Goal: Task Accomplishment & Management: Complete application form

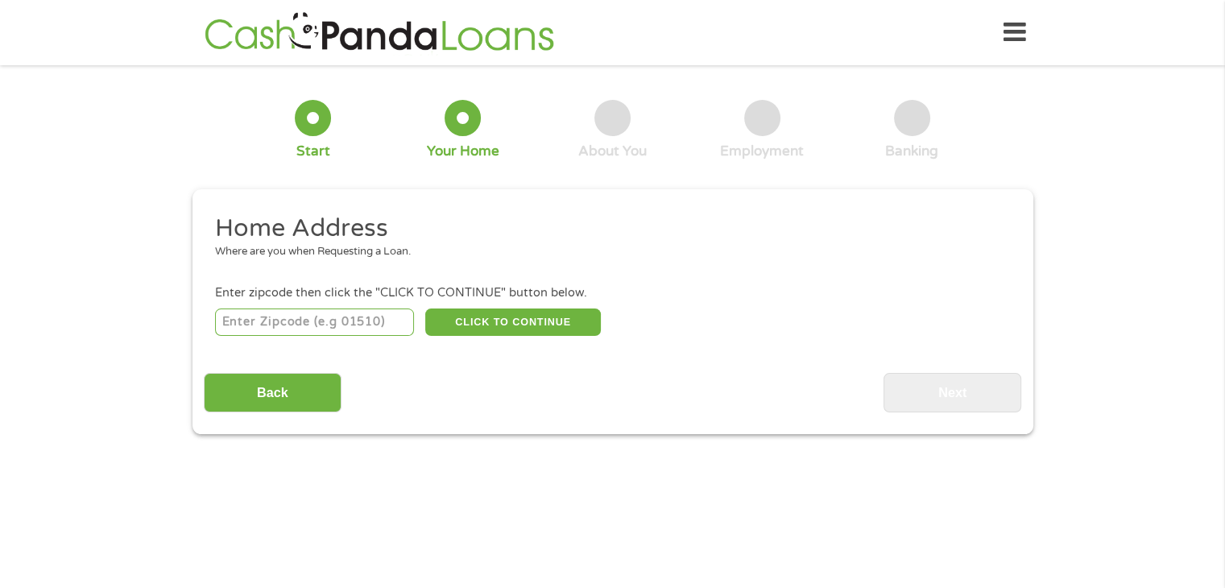
click at [259, 320] on input "number" at bounding box center [314, 322] width 199 height 27
type input "64601"
click at [548, 314] on button "CLICK TO CONTINUE" at bounding box center [513, 322] width 176 height 27
type input "64601"
type input "Chillicothe"
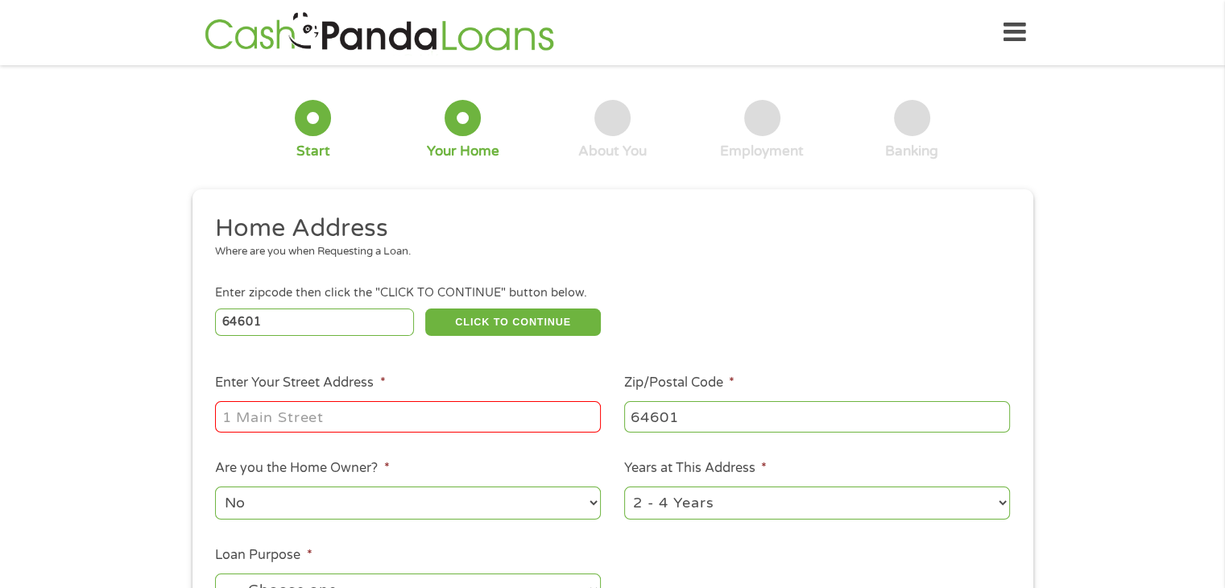
click at [264, 400] on div at bounding box center [408, 417] width 386 height 37
click at [231, 421] on input "Enter Your Street Address *" at bounding box center [408, 416] width 386 height 31
type input "[STREET_ADDRESS]"
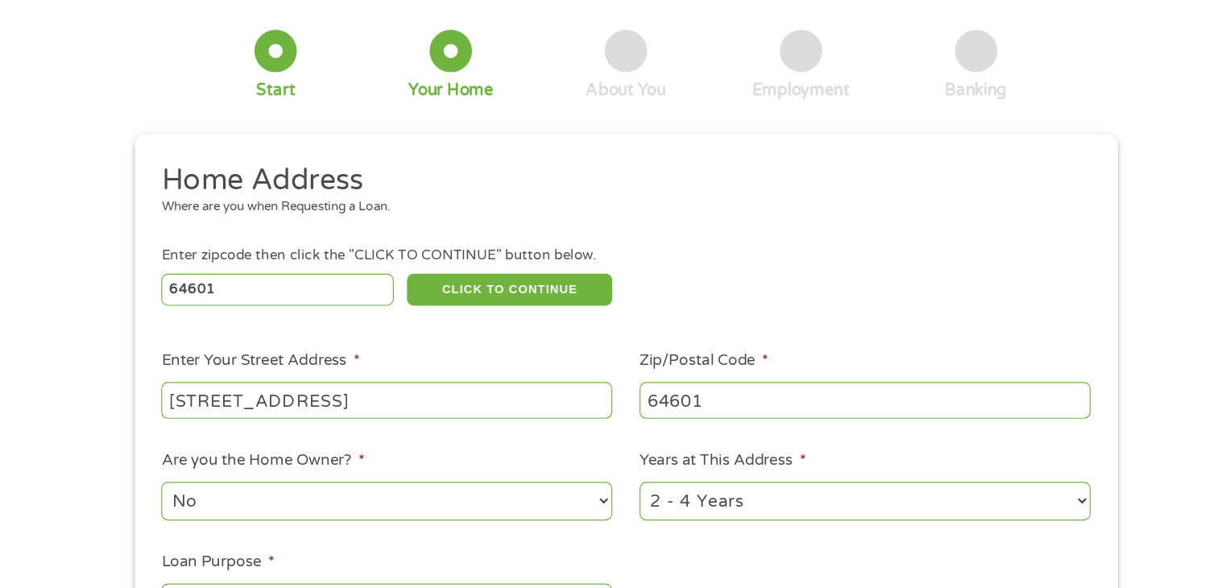
click at [594, 503] on select "No Yes" at bounding box center [408, 503] width 386 height 33
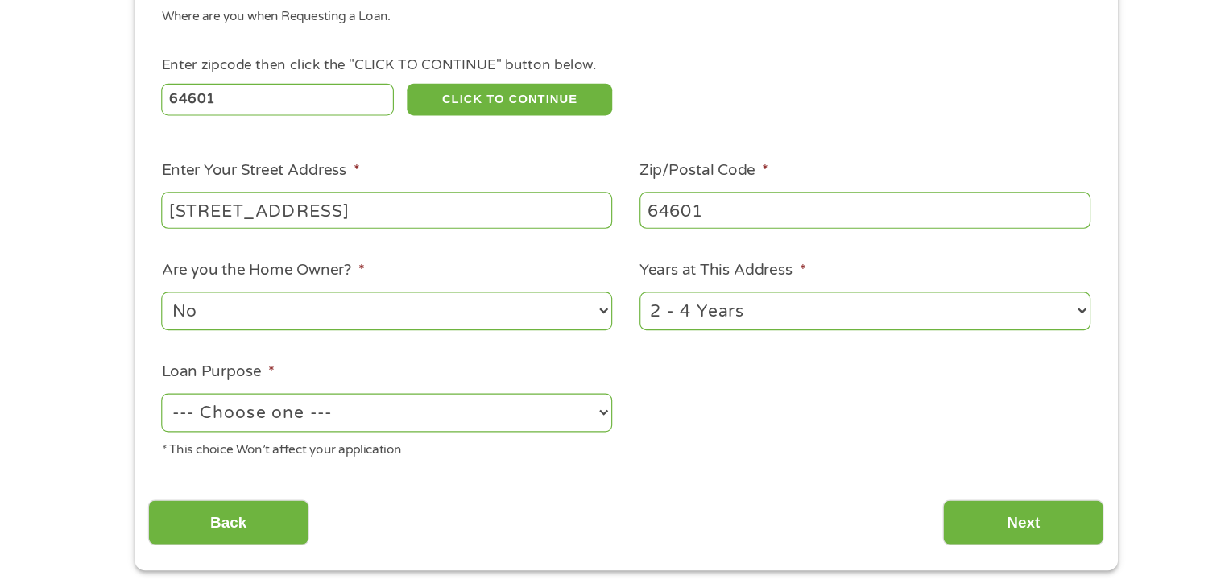
scroll to position [154, 0]
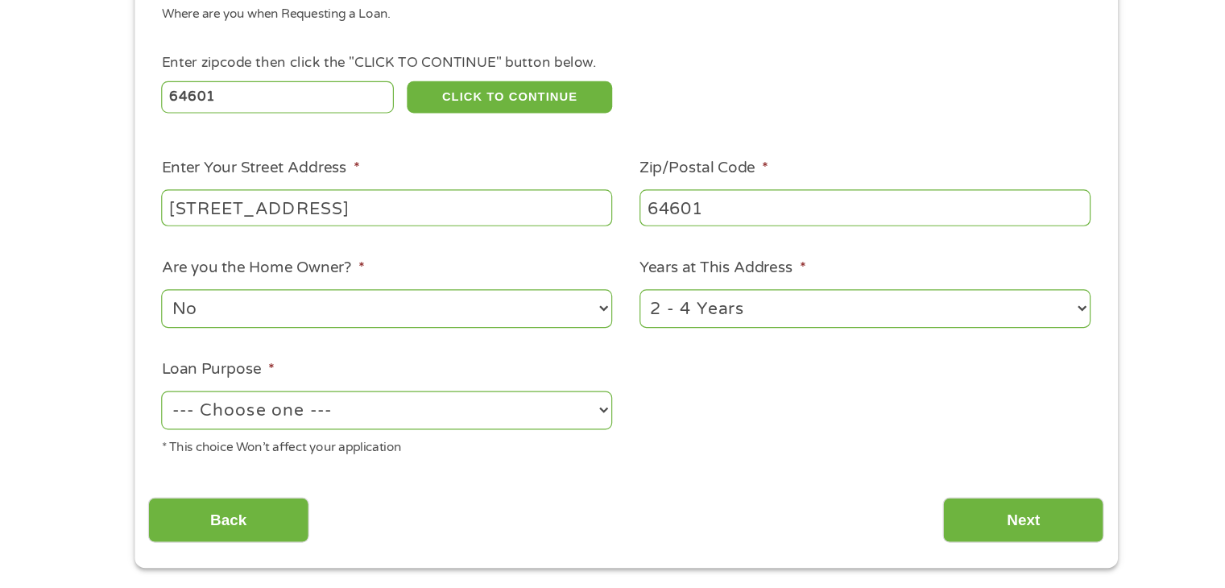
click at [290, 439] on select "--- Choose one --- Pay Bills Debt Consolidation Home Improvement Major Purchase…" at bounding box center [408, 436] width 386 height 33
click at [215, 421] on select "--- Choose one --- Pay Bills Debt Consolidation Home Improvement Major Purchase…" at bounding box center [408, 436] width 386 height 33
click at [594, 435] on select "--- Choose one --- Pay Bills Debt Consolidation Home Improvement Major Purchase…" at bounding box center [408, 436] width 386 height 33
select select "debtconsolidation"
click at [215, 421] on select "--- Choose one --- Pay Bills Debt Consolidation Home Improvement Major Purchase…" at bounding box center [408, 436] width 386 height 33
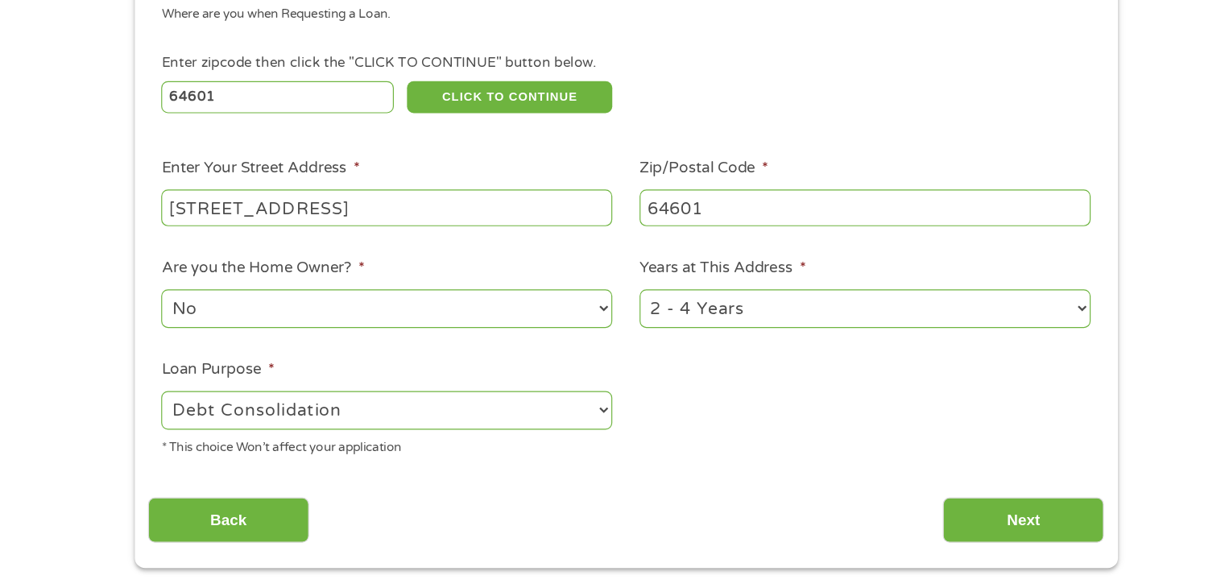
scroll to position [151, 0]
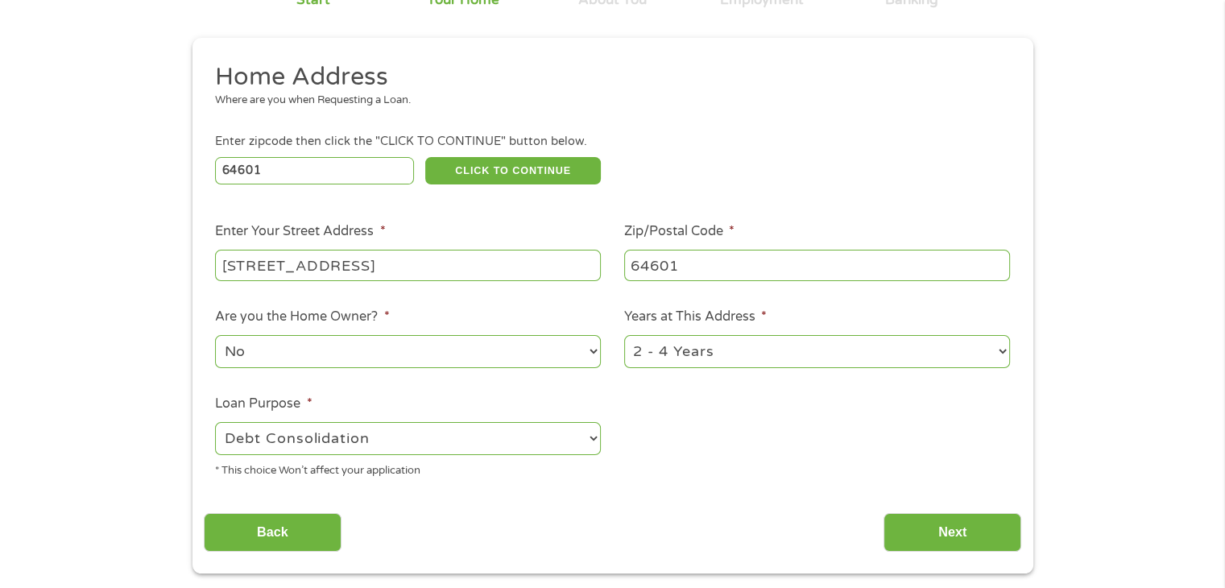
drag, startPoint x: 284, startPoint y: 541, endPoint x: 674, endPoint y: 362, distance: 429.3
click at [674, 362] on select "1 Year or less 1 - 2 Years 2 - 4 Years Over 4 Years" at bounding box center [817, 351] width 386 height 33
select select "24months"
click at [624, 337] on select "1 Year or less 1 - 2 Years 2 - 4 Years Over 4 Years" at bounding box center [817, 351] width 386 height 33
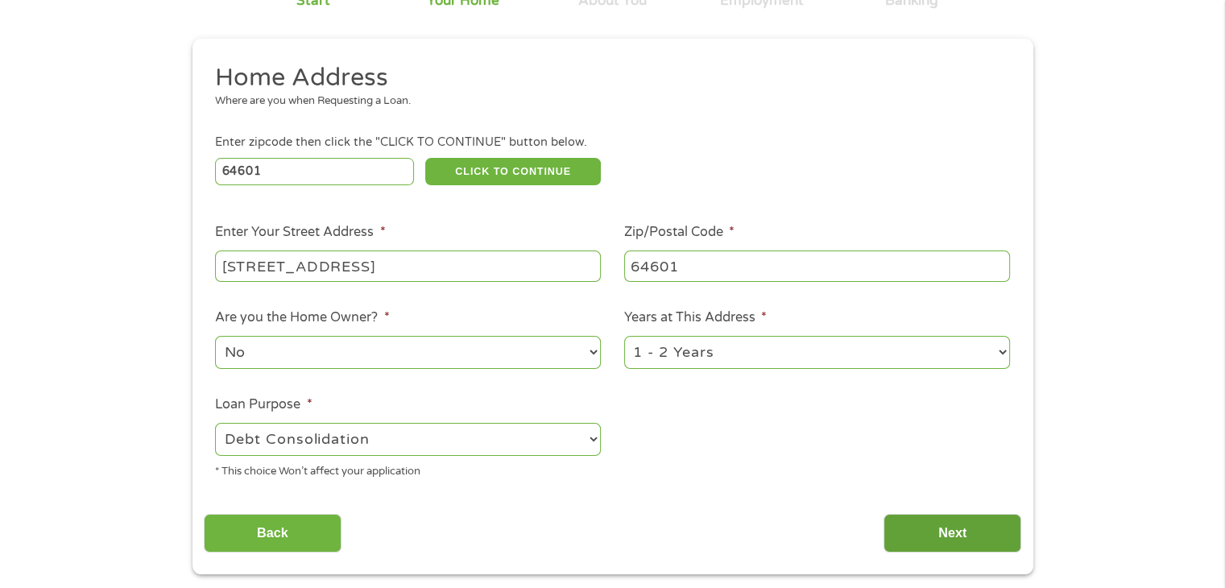
click at [939, 542] on input "Next" at bounding box center [953, 533] width 138 height 39
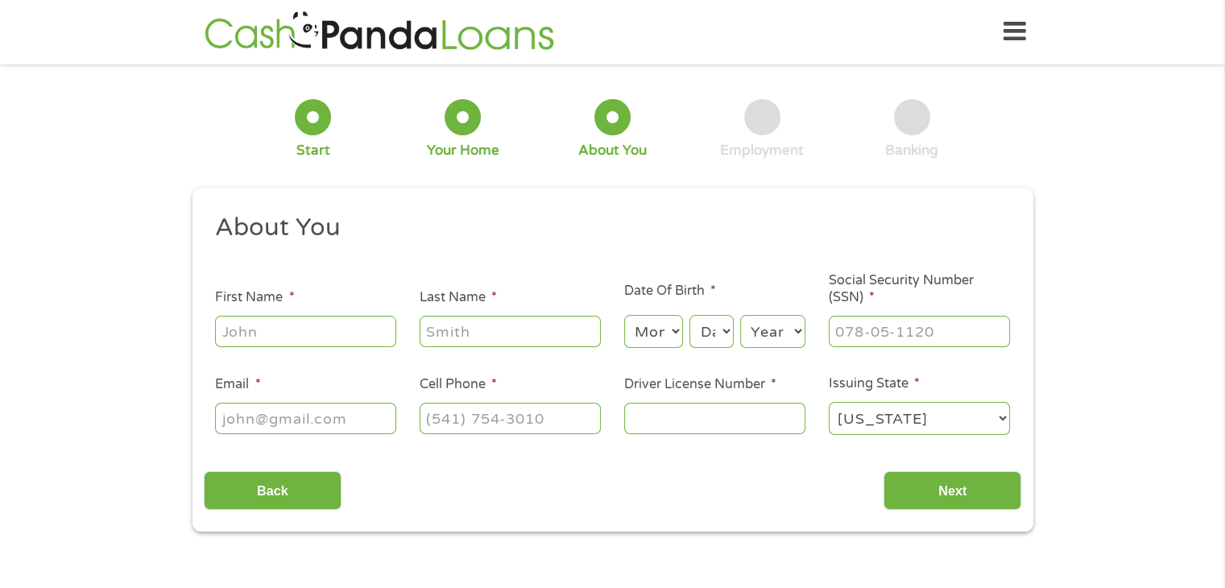
scroll to position [0, 0]
drag, startPoint x: 939, startPoint y: 542, endPoint x: 854, endPoint y: 587, distance: 96.6
click at [263, 333] on input "First Name *" at bounding box center [305, 332] width 181 height 31
type input "[PERSON_NAME]"
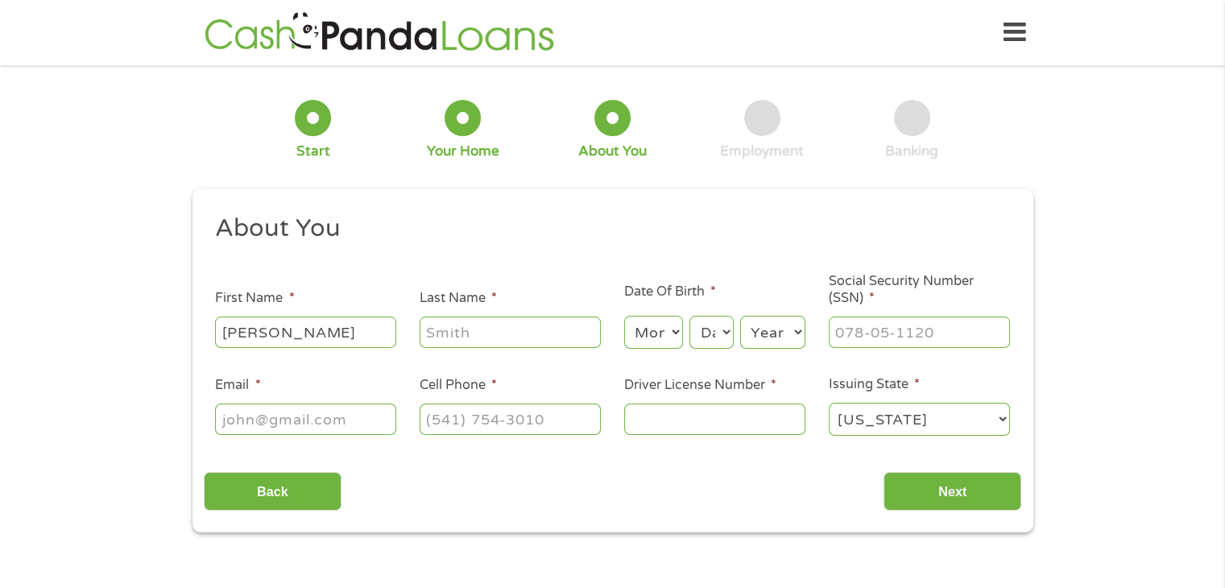
type input "[PERSON_NAME]"
type input "[EMAIL_ADDRESS][DOMAIN_NAME]"
type input "[PHONE_NUMBER]"
click at [639, 337] on select "Month 1 2 3 4 5 6 7 8 9 10 11 12" at bounding box center [653, 332] width 59 height 33
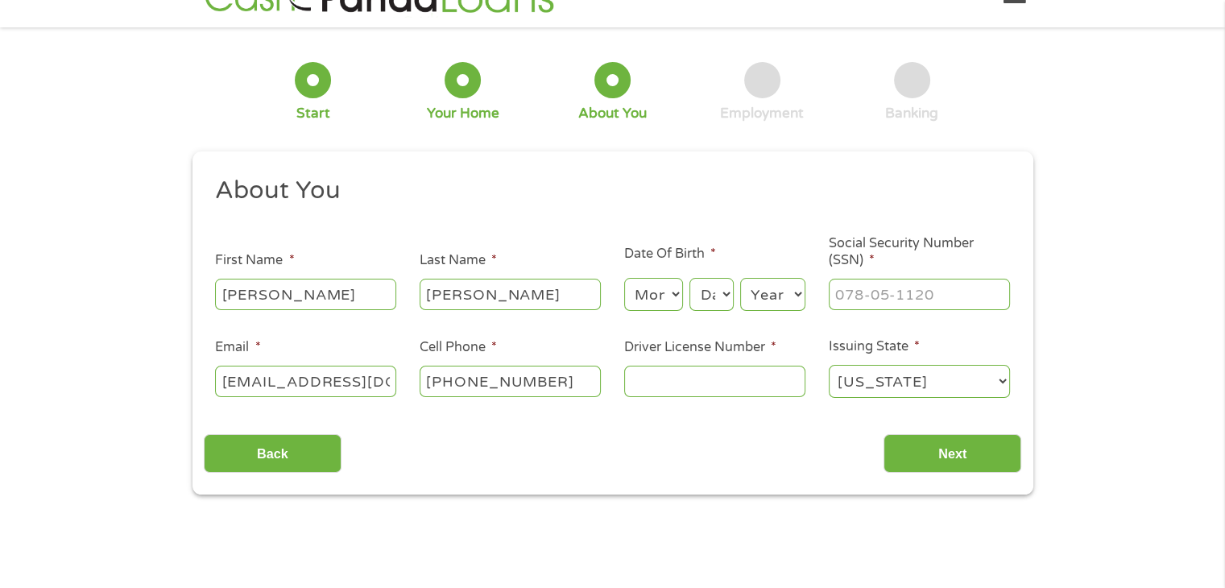
scroll to position [45, 0]
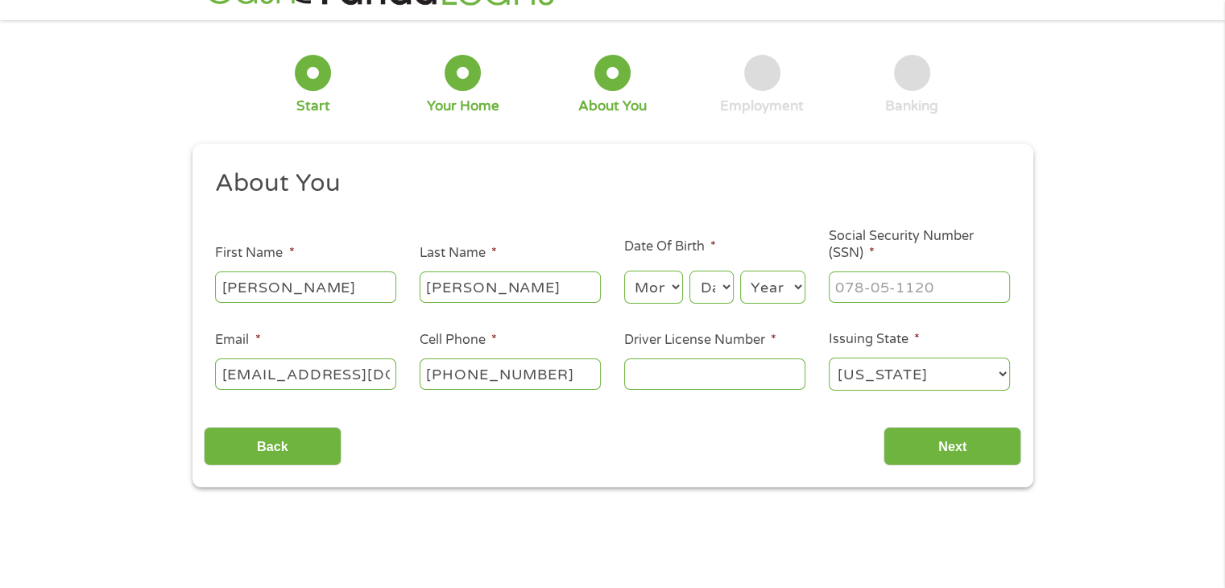
click at [654, 288] on select "Month 1 2 3 4 5 6 7 8 9 10 11 12" at bounding box center [653, 287] width 59 height 33
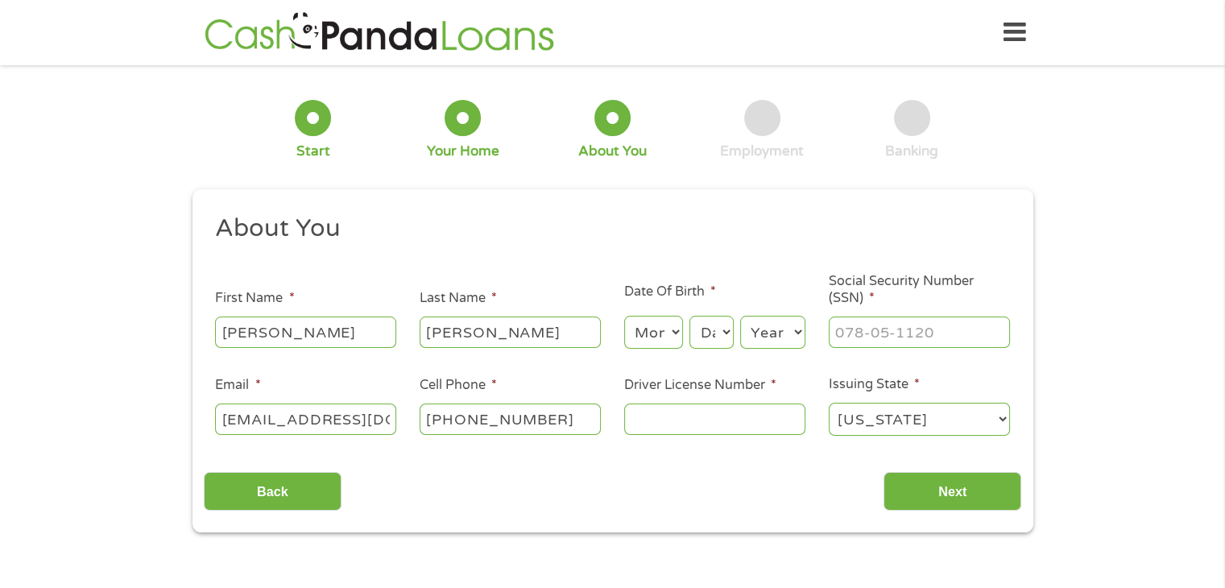
click at [673, 330] on select "Month 1 2 3 4 5 6 7 8 9 10 11 12" at bounding box center [653, 332] width 59 height 33
select select "4"
click at [624, 317] on select "Month 1 2 3 4 5 6 7 8 9 10 11 12" at bounding box center [653, 332] width 59 height 33
click at [720, 333] on select "Day 1 2 3 4 5 6 7 8 9 10 11 12 13 14 15 16 17 18 19 20 21 22 23 24 25 26 27 28 …" at bounding box center [712, 332] width 44 height 33
select select "22"
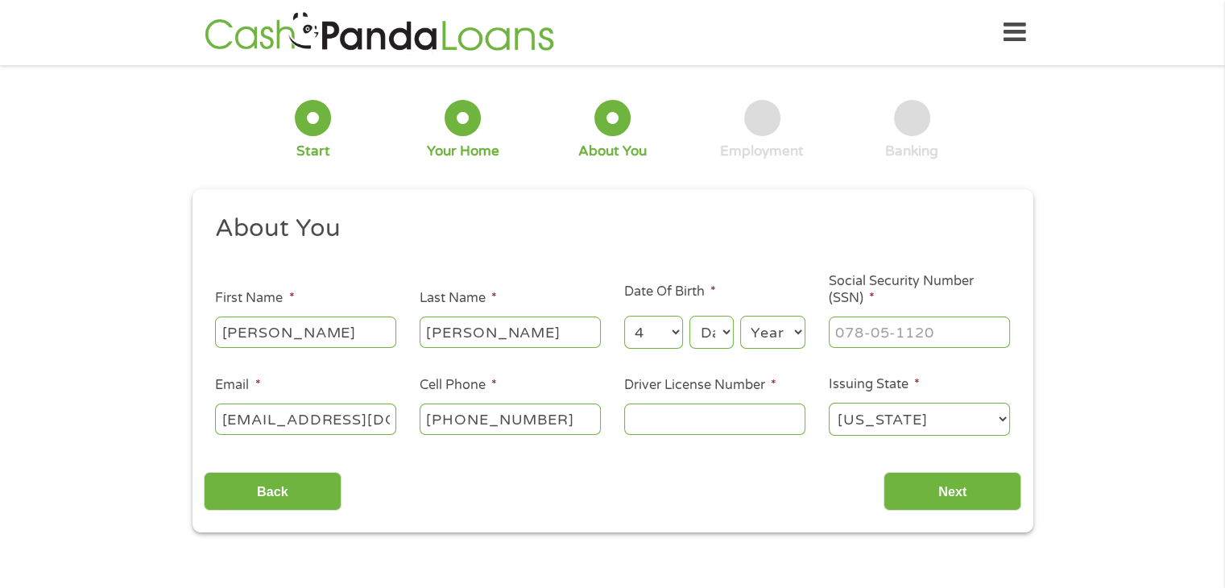
click at [690, 317] on select "Day 1 2 3 4 5 6 7 8 9 10 11 12 13 14 15 16 17 18 19 20 21 22 23 24 25 26 27 28 …" at bounding box center [712, 332] width 44 height 33
click at [802, 336] on select "Year [DATE] 2006 2005 2004 2003 2002 2001 2000 1999 1998 1997 1996 1995 1994 19…" at bounding box center [772, 332] width 65 height 33
click at [738, 109] on div "Employment" at bounding box center [762, 130] width 84 height 60
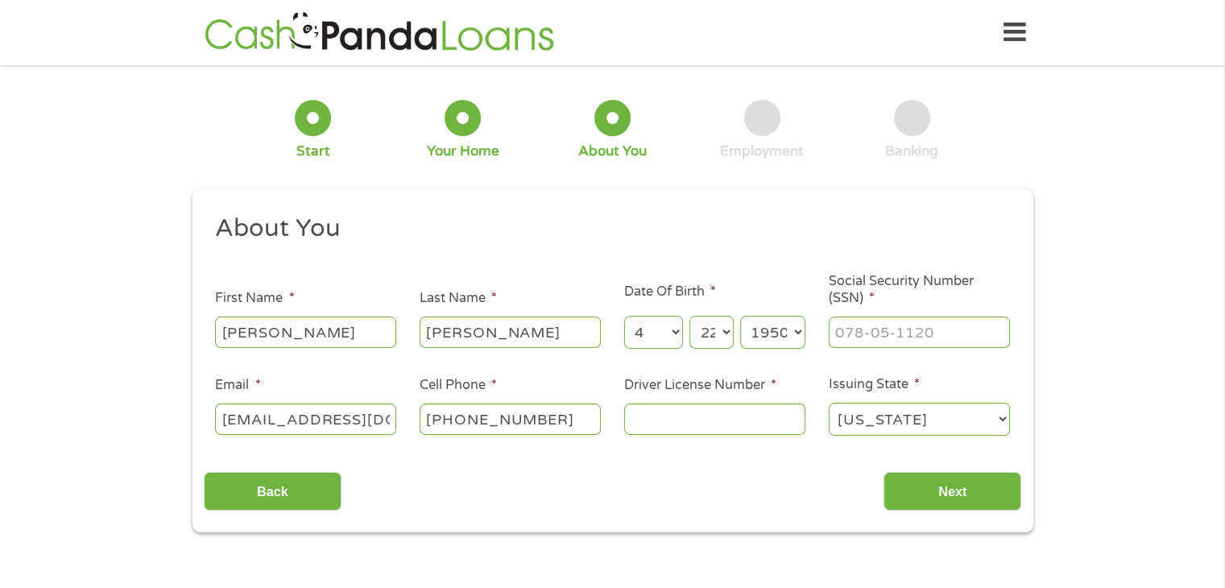
click at [798, 331] on select "Year [DATE] 2006 2005 2004 2003 2002 2001 2000 1999 1998 1997 1996 1995 1994 19…" at bounding box center [772, 332] width 65 height 33
select select "1959"
click at [740, 317] on select "Year [DATE] 2006 2005 2004 2003 2002 2001 2000 1999 1998 1997 1996 1995 1994 19…" at bounding box center [772, 332] width 65 height 33
click at [850, 331] on input "___-__-____" at bounding box center [919, 332] width 181 height 31
type input "490-66-7561"
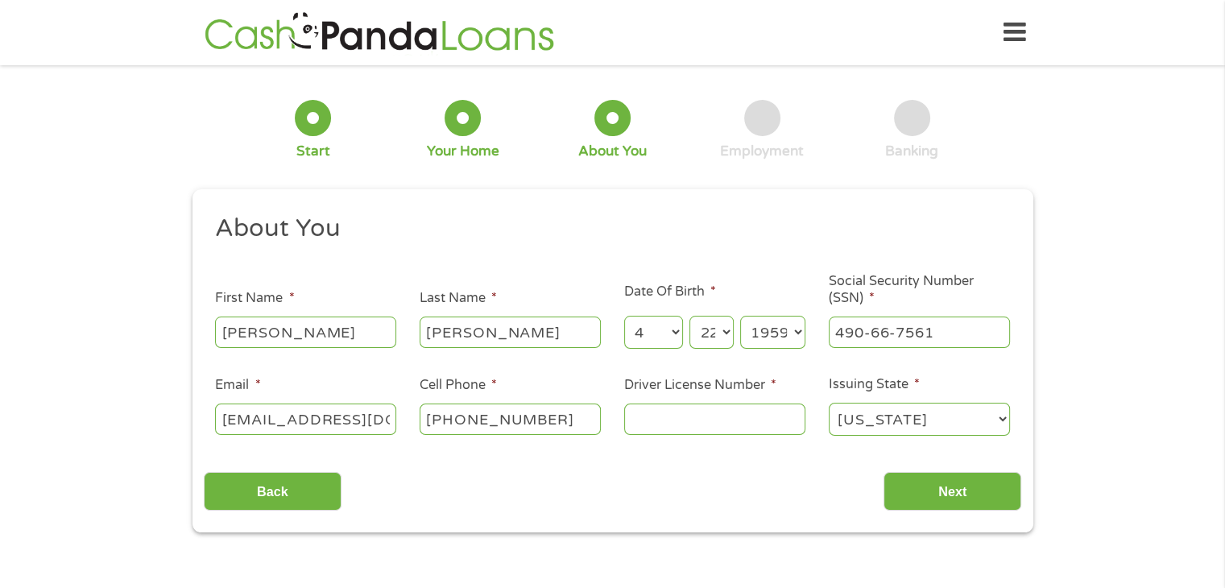
click at [663, 417] on input "Driver License Number *" at bounding box center [714, 419] width 181 height 31
click at [667, 420] on input "A00" at bounding box center [714, 419] width 181 height 31
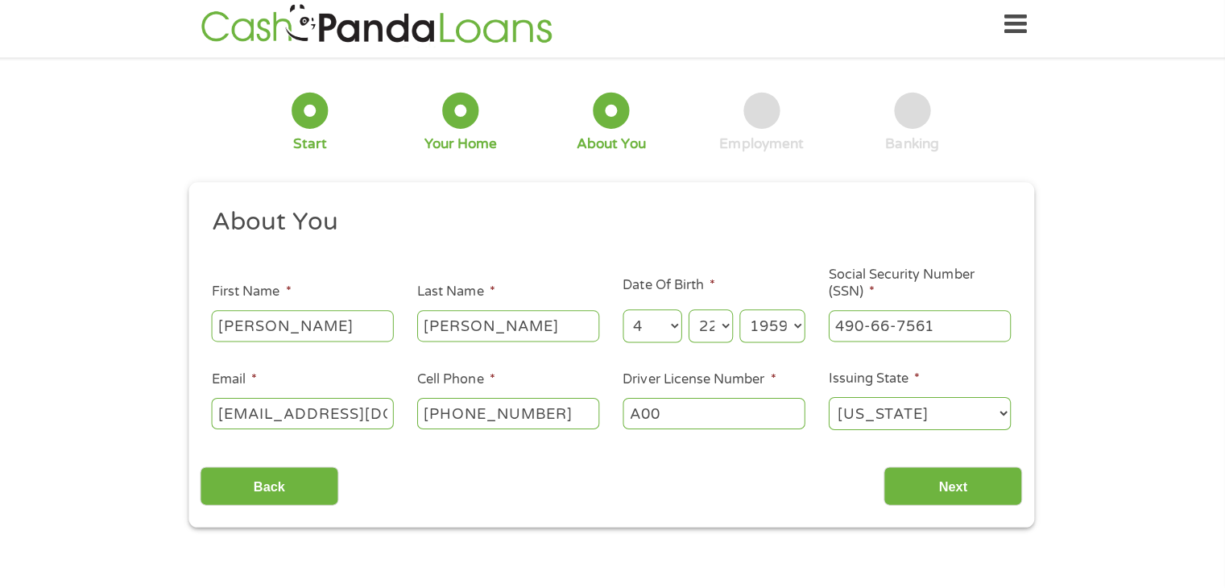
scroll to position [6, 0]
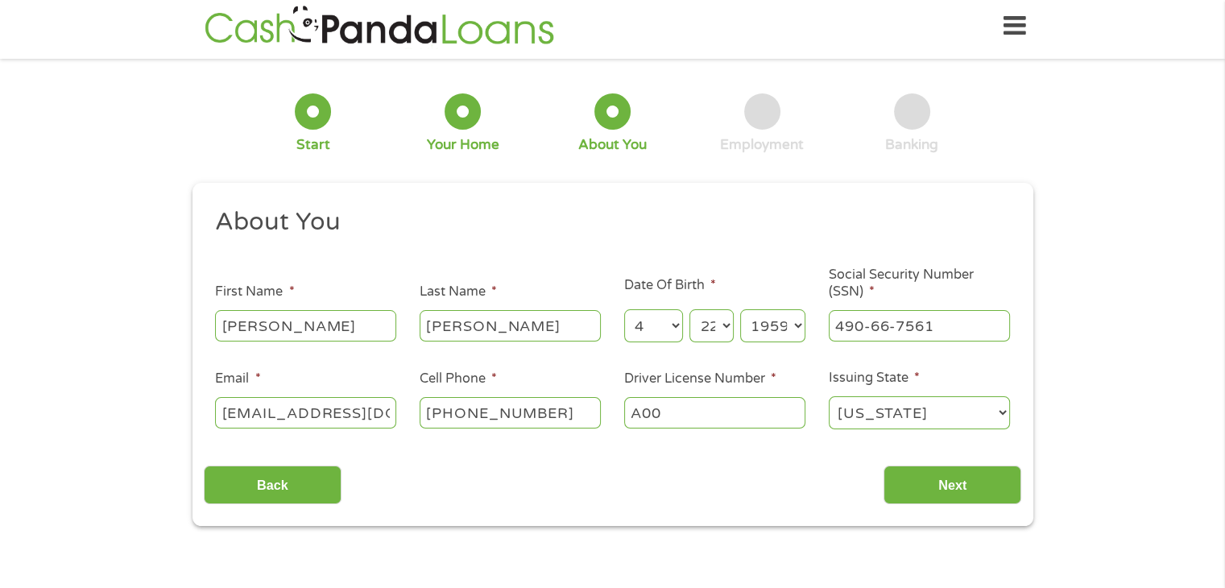
drag, startPoint x: 760, startPoint y: 425, endPoint x: 665, endPoint y: 407, distance: 96.1
click at [665, 407] on input "A00" at bounding box center [714, 412] width 181 height 31
type input "A006147001"
click at [935, 493] on input "Next" at bounding box center [953, 485] width 138 height 39
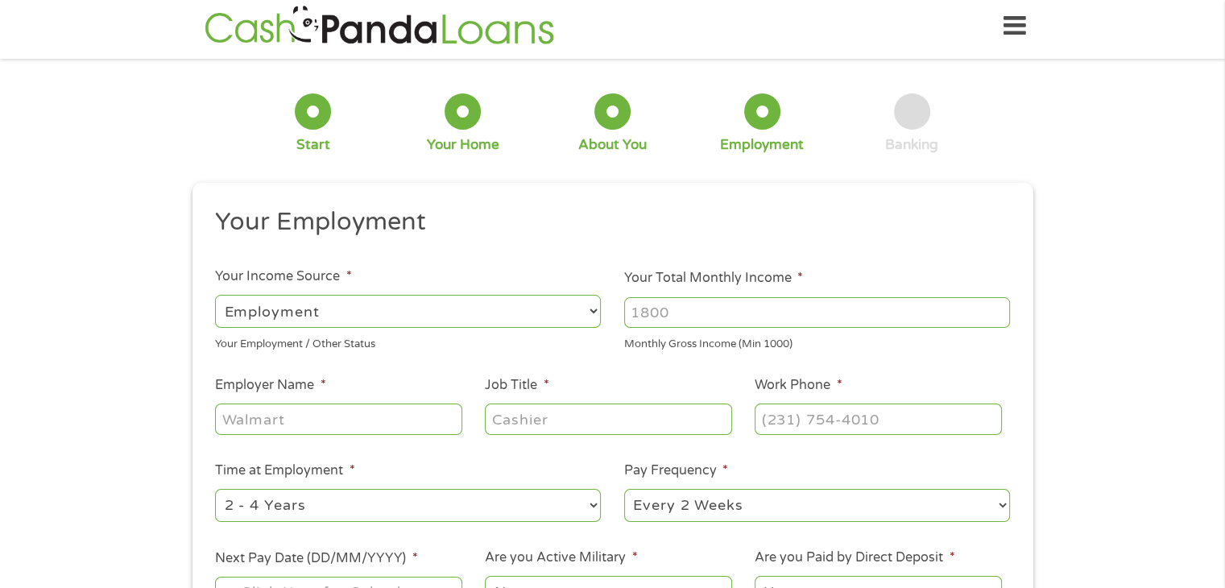
scroll to position [0, 0]
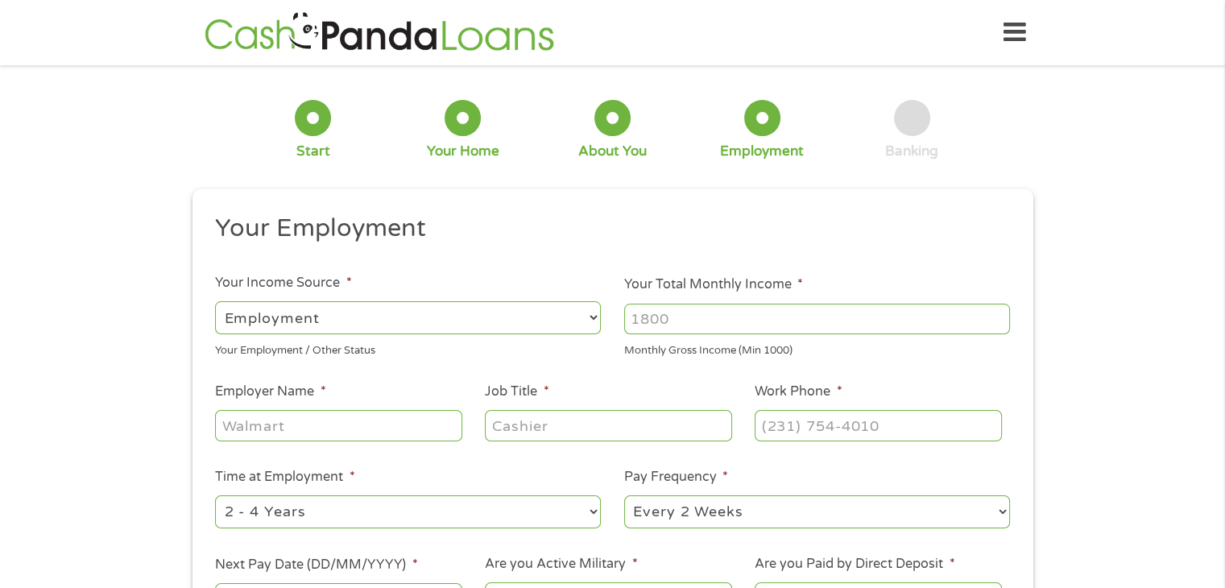
click at [300, 509] on select "--- Choose one --- 1 Year or less 1 - 2 Years 2 - 4 Years Over 4 Years" at bounding box center [408, 511] width 386 height 33
click at [295, 506] on select "--- Choose one --- 1 Year or less 1 - 2 Years 2 - 4 Years Over 4 Years" at bounding box center [408, 511] width 386 height 33
click at [752, 507] on select "--- Choose one --- Every 2 Weeks Every Week Monthly Semi-Monthly" at bounding box center [817, 511] width 386 height 33
select select "monthly"
click at [624, 496] on select "--- Choose one --- Every 2 Weeks Every Week Monthly Semi-Monthly" at bounding box center [817, 511] width 386 height 33
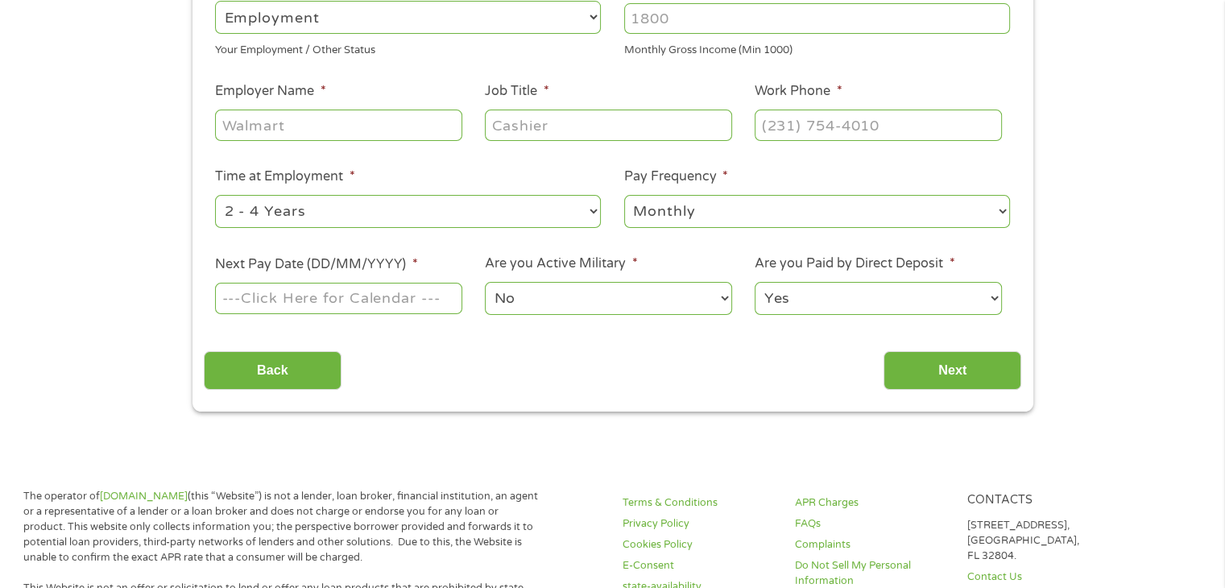
scroll to position [408, 0]
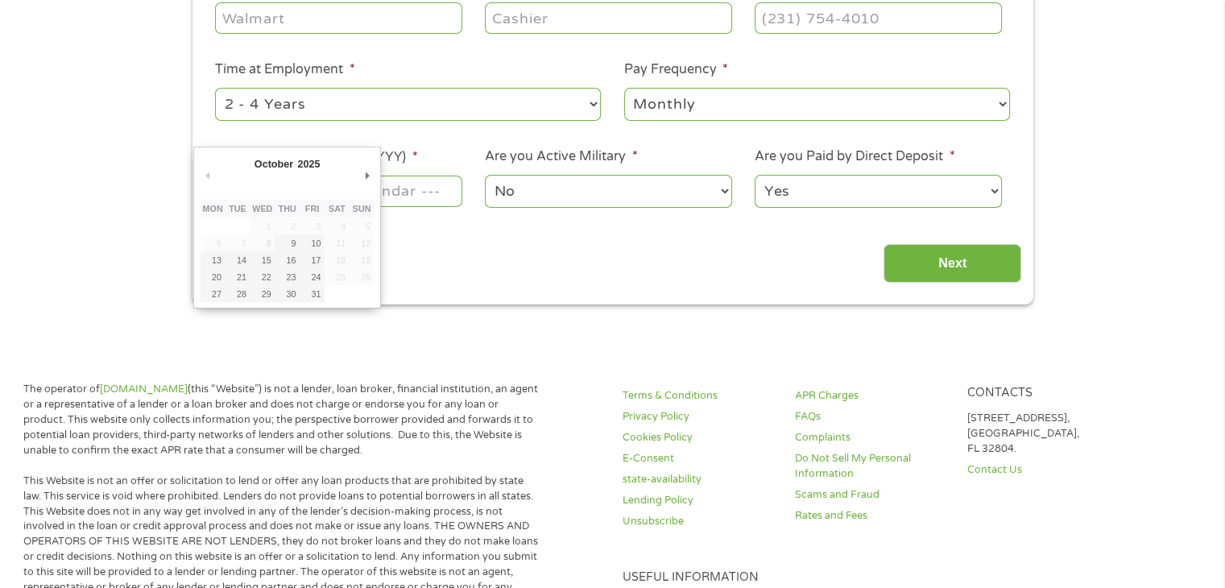
click at [242, 189] on body "Home Get Loan Offer How it works FAQs Blog Cash Loans Quick Loans Online Loans …" at bounding box center [612, 546] width 1225 height 1908
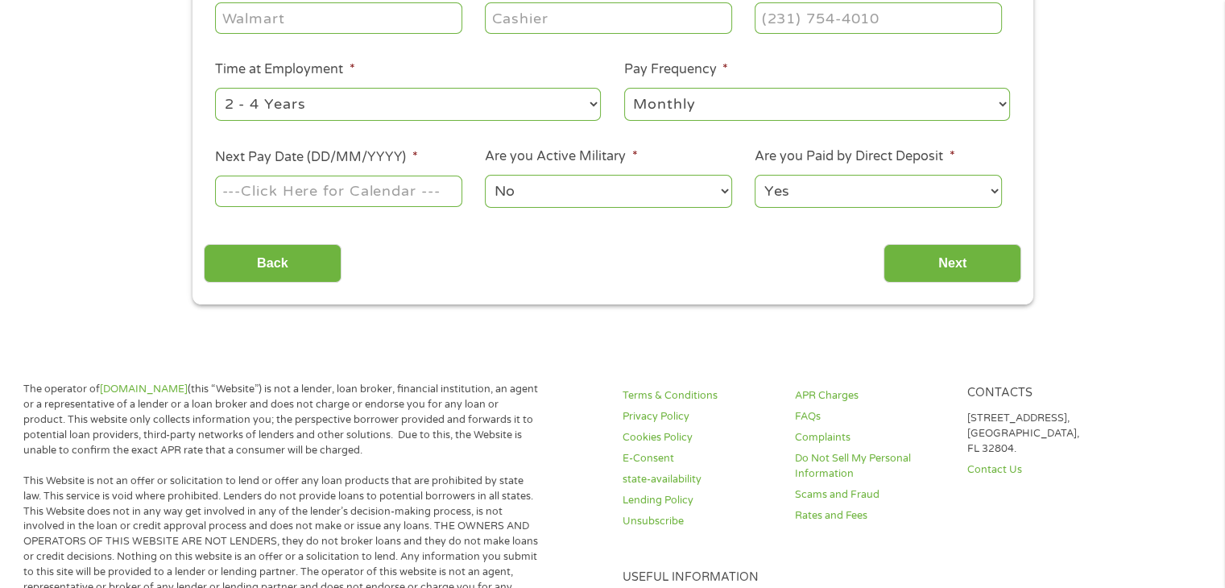
click at [242, 189] on input "Next Pay Date (DD/MM/YYYY) *" at bounding box center [338, 191] width 247 height 31
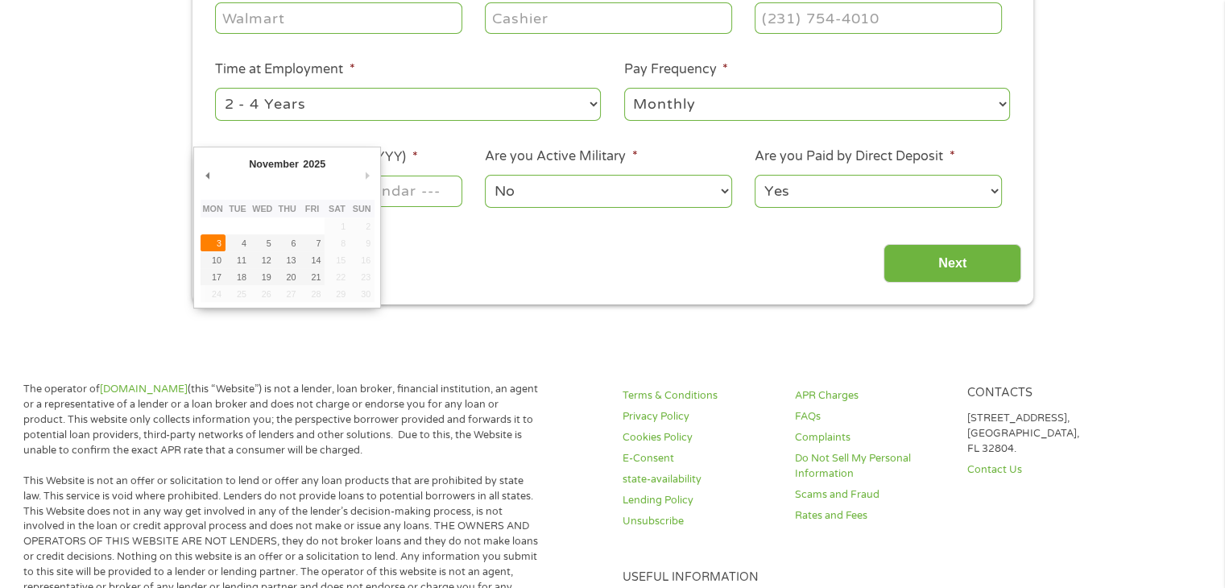
type input "[DATE]"
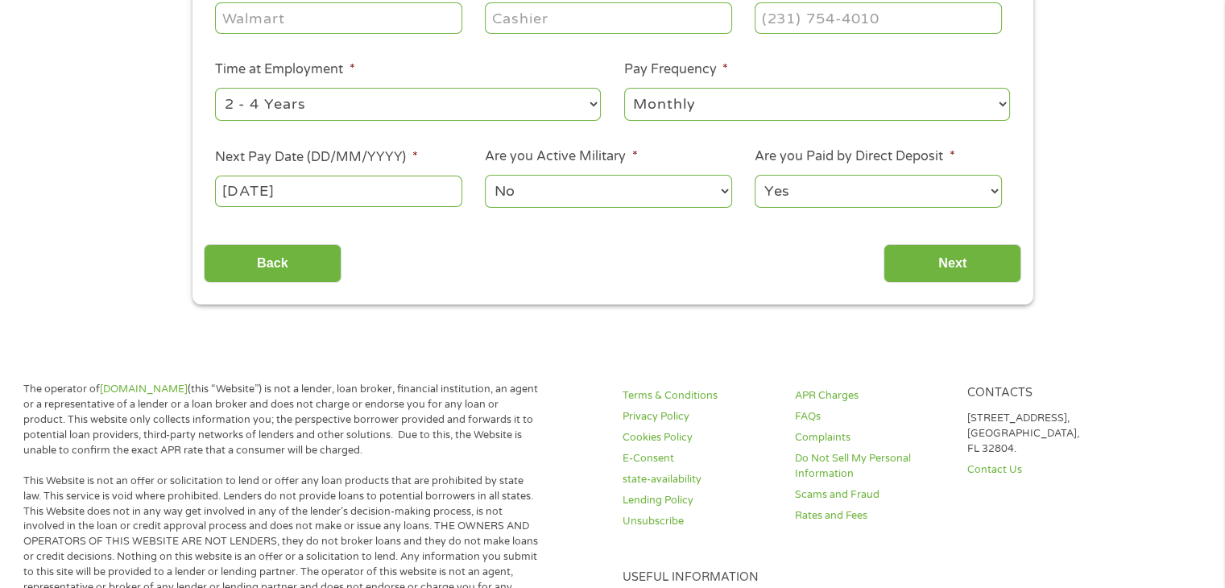
click at [545, 188] on select "No Yes" at bounding box center [608, 191] width 247 height 33
click at [946, 262] on input "Next" at bounding box center [953, 263] width 138 height 39
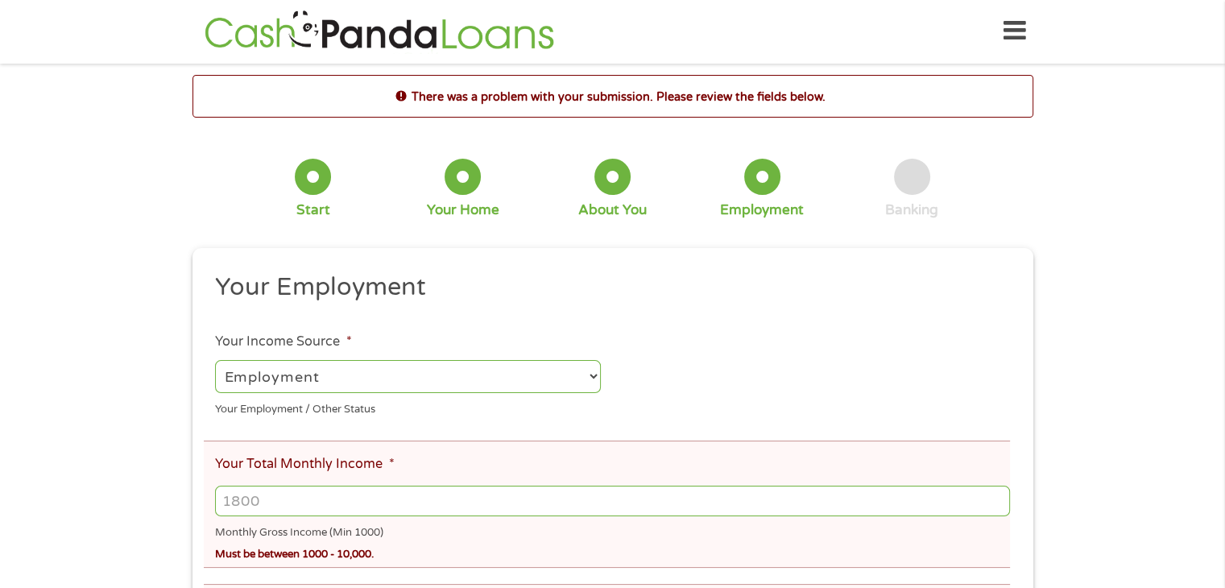
scroll to position [0, 0]
click at [244, 368] on select "--- Choose one --- Employment [DEMOGRAPHIC_DATA] Benefits" at bounding box center [408, 378] width 386 height 33
select select "benefits"
click at [215, 362] on select "--- Choose one --- Employment [DEMOGRAPHIC_DATA] Benefits" at bounding box center [408, 378] width 386 height 33
type input "Other"
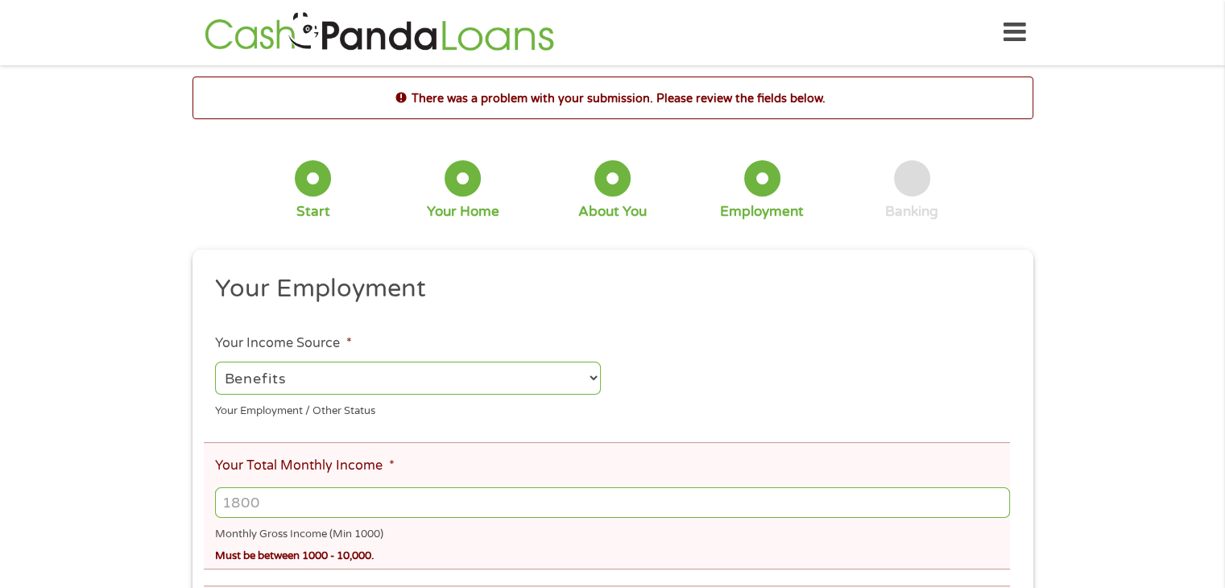
type input "[PHONE_NUMBER]"
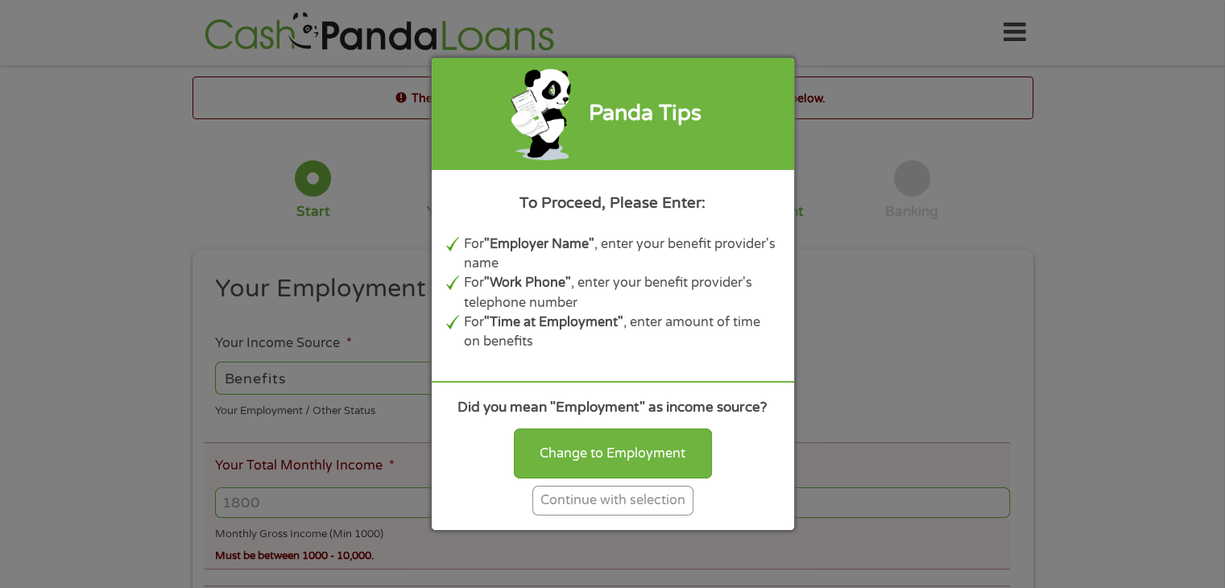
click at [628, 500] on div "Continue with selection" at bounding box center [613, 501] width 161 height 30
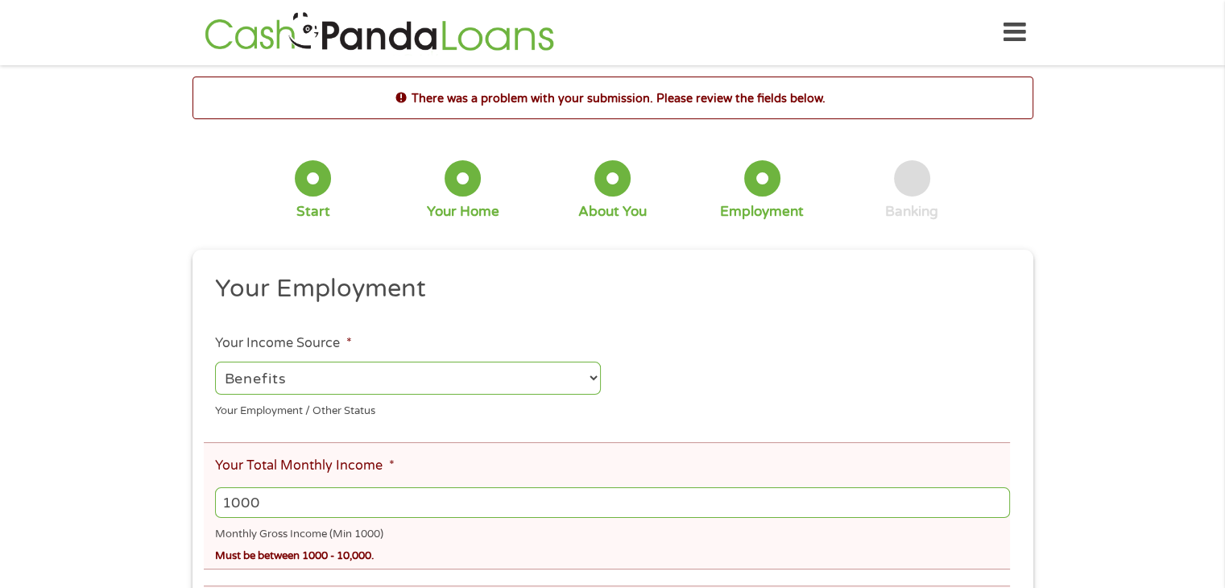
click at [999, 504] on input "1000" at bounding box center [612, 502] width 794 height 31
click at [995, 507] on input "1000" at bounding box center [612, 502] width 794 height 31
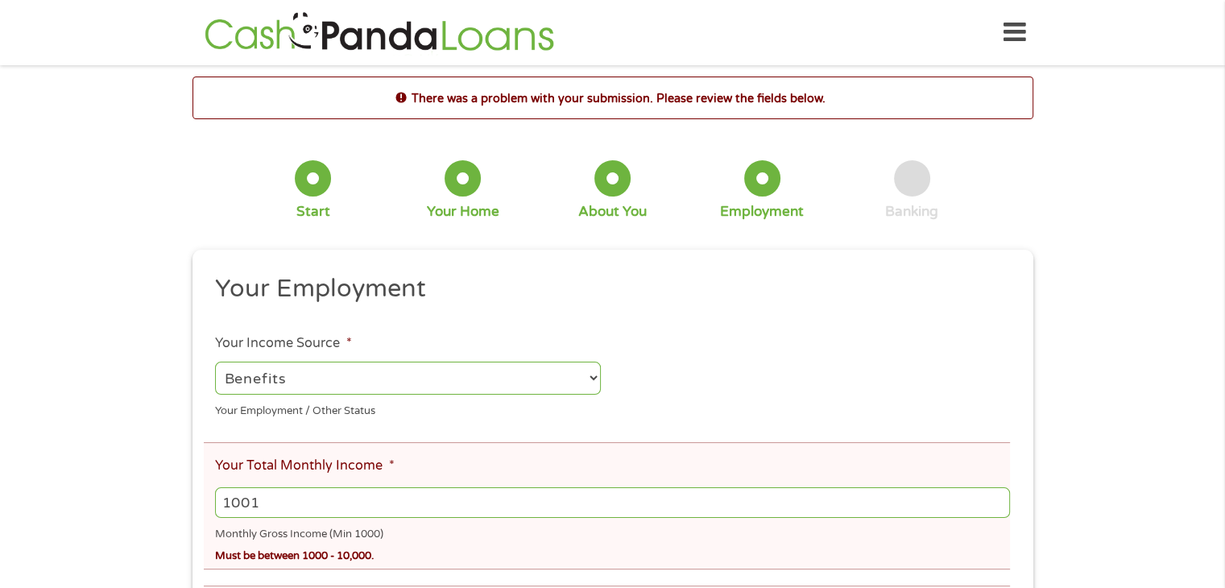
click at [997, 500] on input "1001" at bounding box center [612, 502] width 794 height 31
click at [997, 500] on input "1002" at bounding box center [612, 502] width 794 height 31
click at [997, 500] on input "1003" at bounding box center [612, 502] width 794 height 31
click at [997, 500] on input "1020" at bounding box center [612, 502] width 794 height 31
click at [997, 500] on input "1074" at bounding box center [612, 502] width 794 height 31
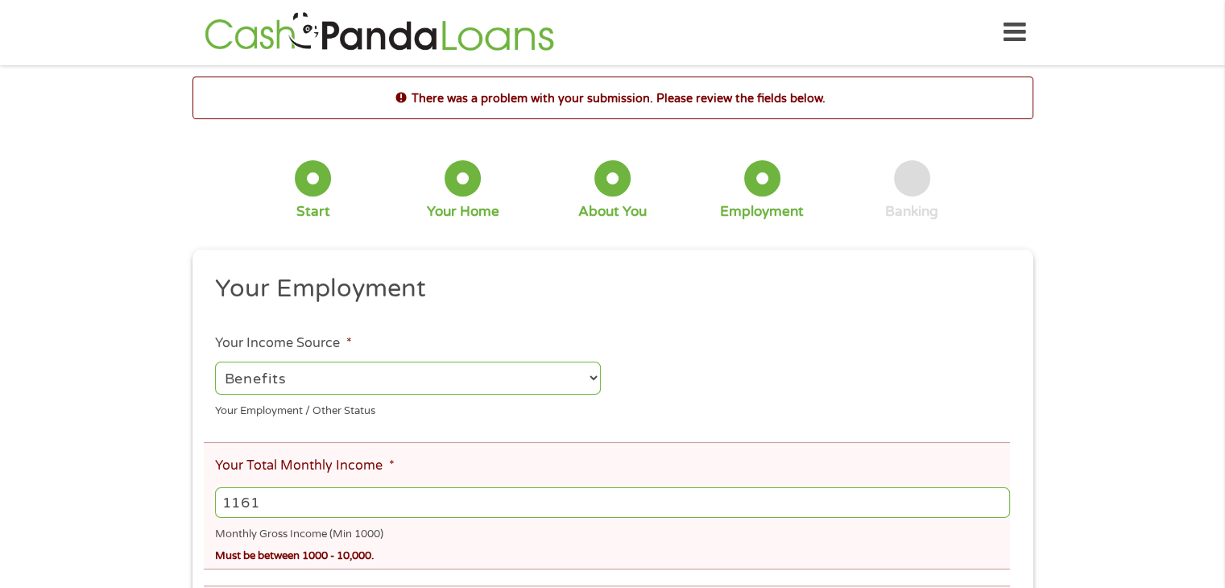
click at [997, 500] on input "1161" at bounding box center [612, 502] width 794 height 31
click at [997, 500] on input "1225" at bounding box center [612, 502] width 794 height 31
click at [997, 508] on input "1216" at bounding box center [612, 502] width 794 height 31
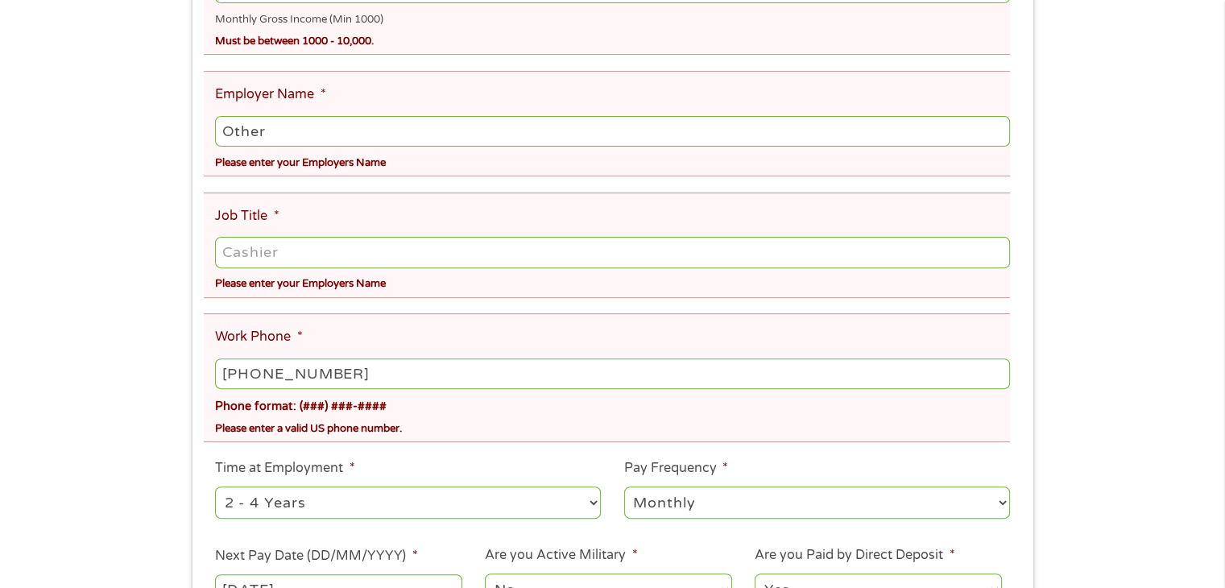
type input "1218"
click at [271, 130] on input "Other" at bounding box center [612, 131] width 794 height 31
click at [255, 146] on input "Other" at bounding box center [612, 131] width 794 height 31
type input "r"
click at [235, 131] on input "r" at bounding box center [612, 131] width 794 height 31
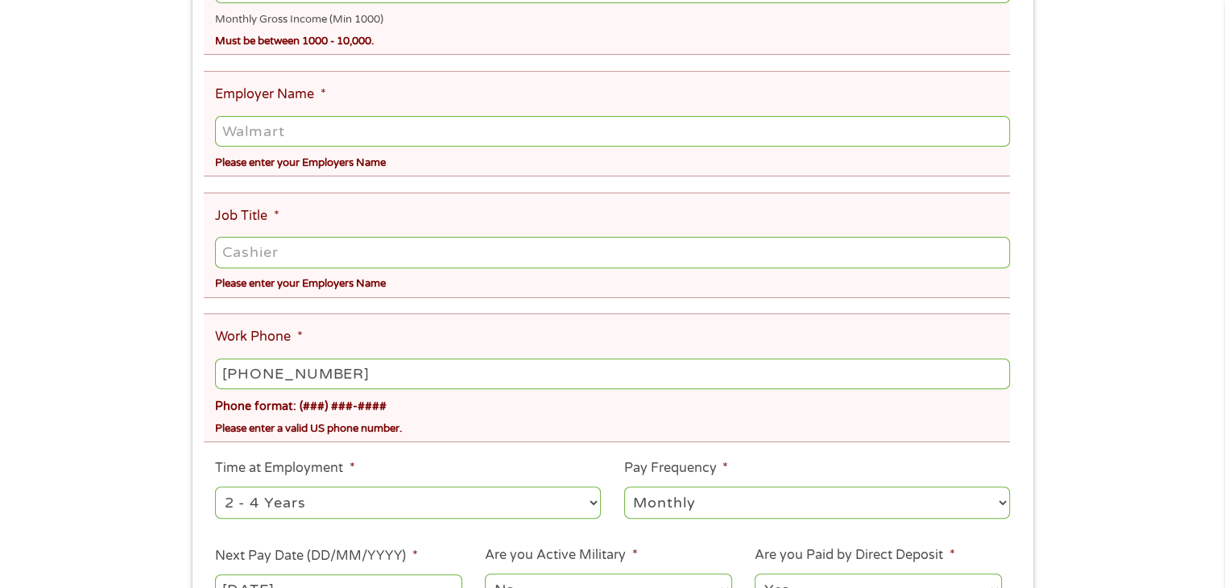
click at [234, 136] on input "Employer Name *" at bounding box center [612, 131] width 794 height 31
click at [272, 137] on input "Employer Name *" at bounding box center [612, 131] width 794 height 31
click at [255, 134] on input "Employer Name *" at bounding box center [612, 131] width 794 height 31
click at [353, 378] on input "[PHONE_NUMBER]" at bounding box center [612, 374] width 794 height 31
click at [353, 376] on input "[PHONE_NUMBER]" at bounding box center [612, 374] width 794 height 31
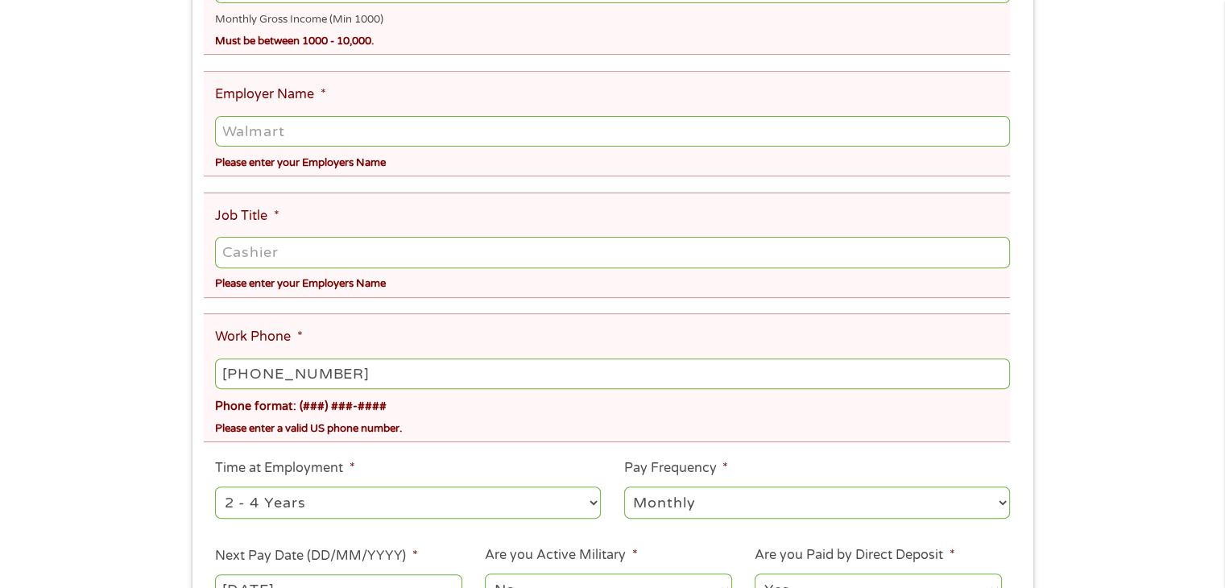
click at [335, 292] on div "Please enter your Employers Name" at bounding box center [612, 282] width 794 height 22
click at [291, 137] on input "Employer Name *" at bounding box center [612, 131] width 794 height 31
type input "Disability"
click at [230, 248] on input "Job Title *" at bounding box center [612, 252] width 794 height 31
type input "Disability"
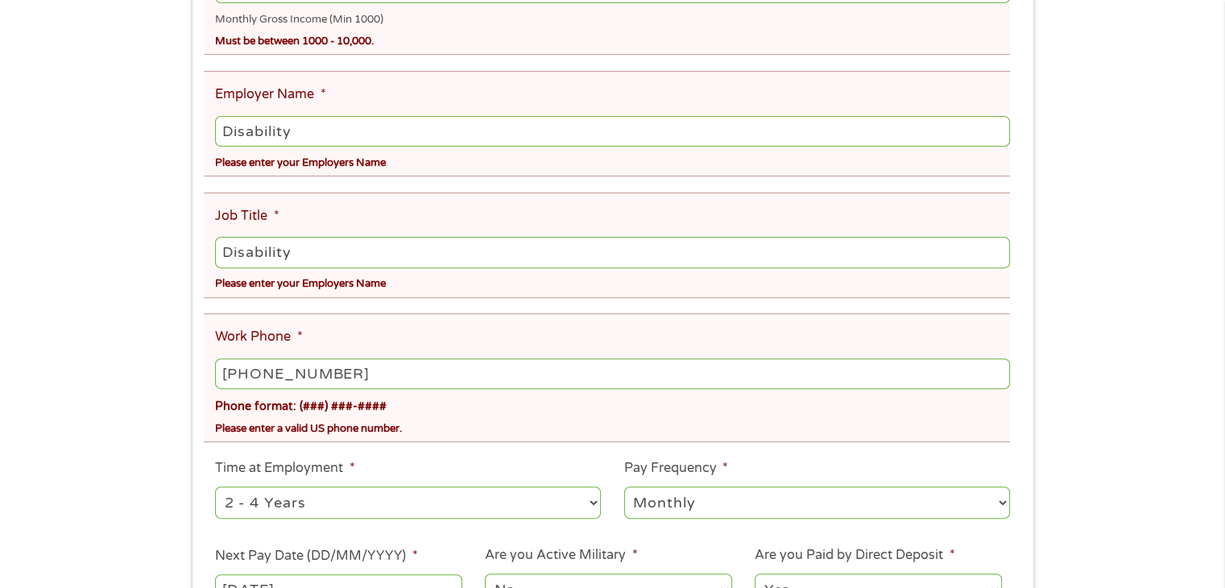
click at [251, 350] on li "Work Phone * [PHONE_NUMBER] Phone format: (###) ###-#### Please enter a valid U…" at bounding box center [607, 377] width 806 height 129
click at [251, 462] on li "Time at Employment * --- Choose one --- 1 Year or less 1 - 2 Years 2 - 4 Years …" at bounding box center [408, 490] width 409 height 64
click at [384, 292] on div "Please enter your Employers Name" at bounding box center [612, 282] width 794 height 22
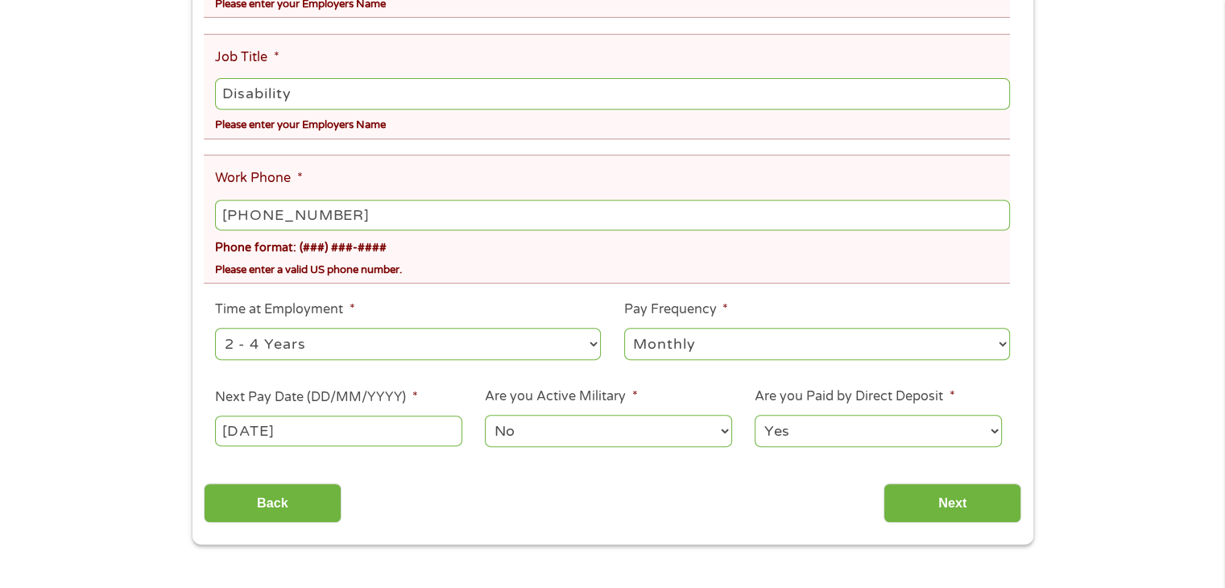
scroll to position [686, 0]
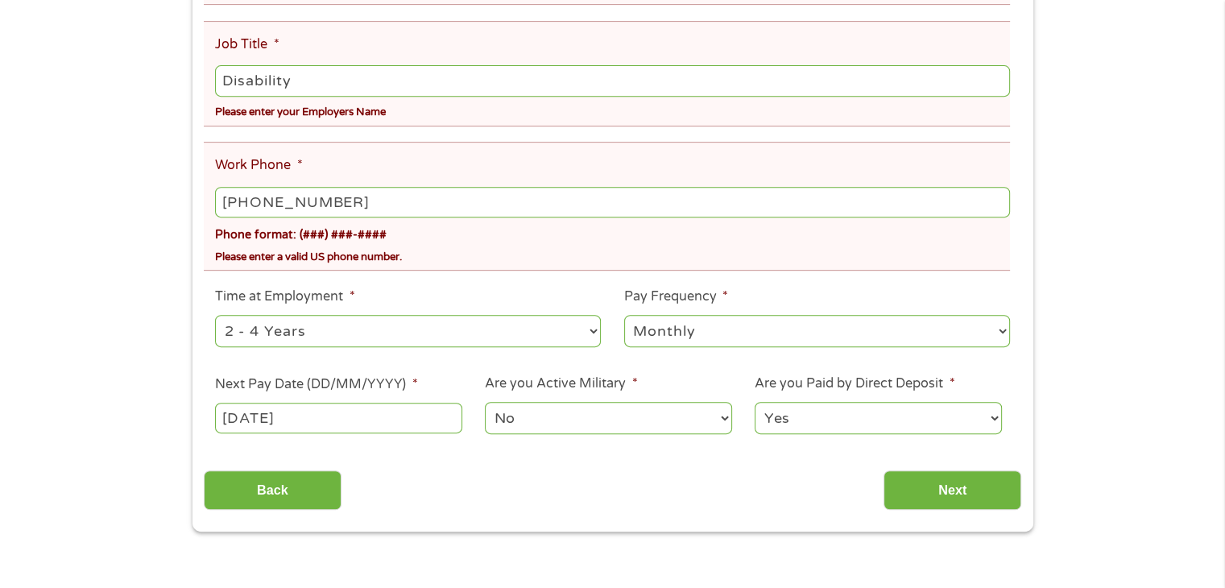
click at [576, 435] on select "No Yes" at bounding box center [608, 418] width 247 height 33
click at [965, 493] on input "Next" at bounding box center [953, 489] width 138 height 39
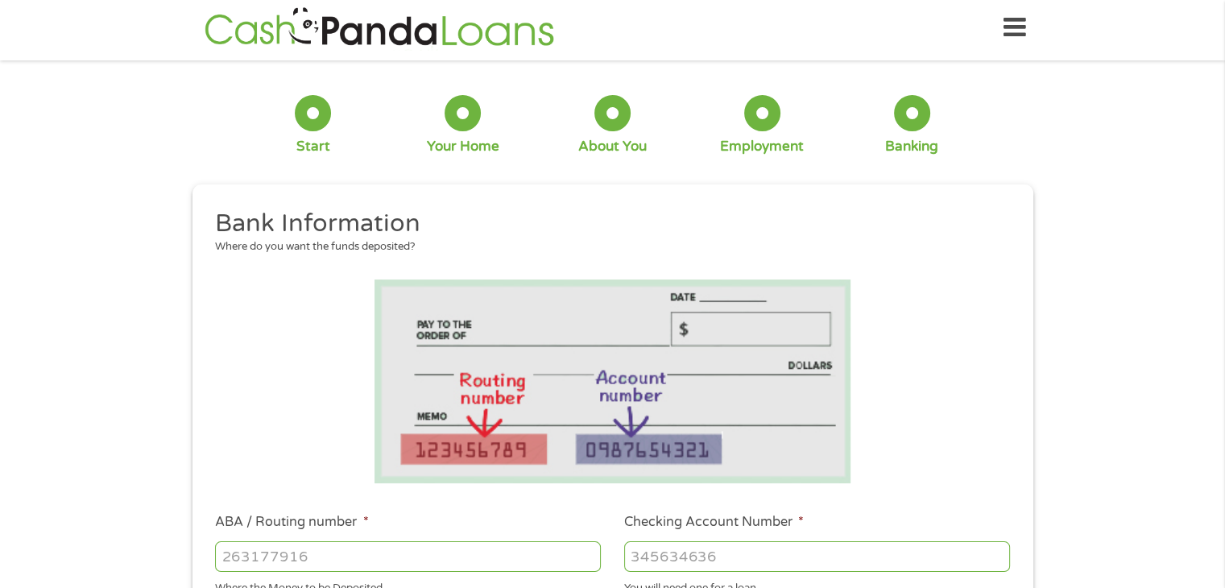
scroll to position [0, 0]
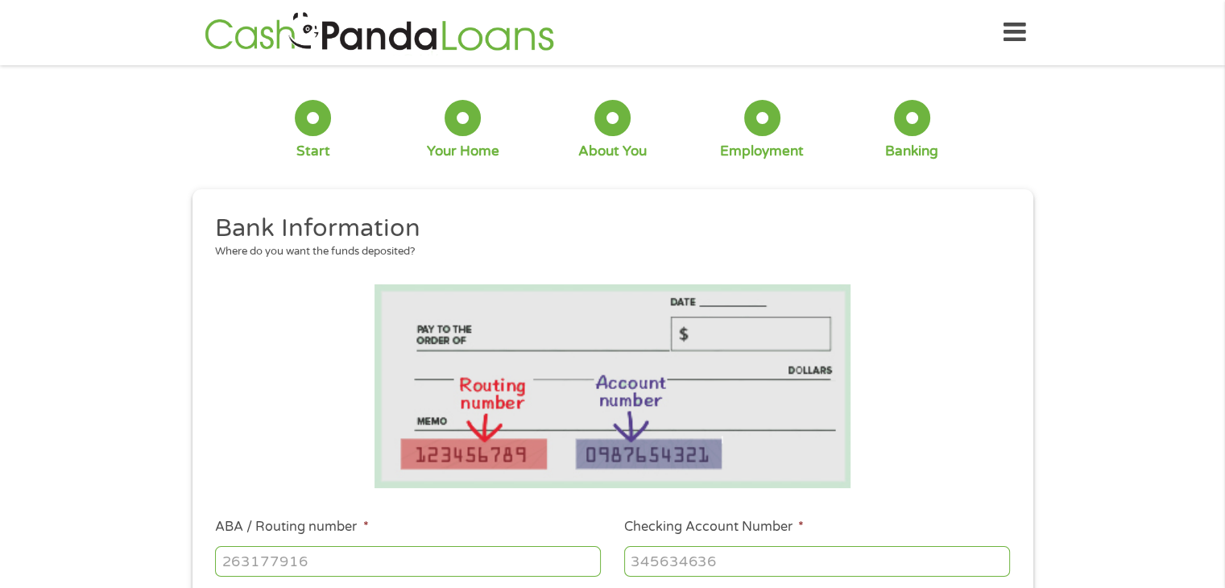
click at [338, 552] on input "ABA / Routing number *" at bounding box center [408, 561] width 386 height 31
type input "101901419"
type input "CHILLICOTHE STATE BANK"
type input "101901419"
click at [644, 585] on div "You will need one for a loan." at bounding box center [817, 591] width 386 height 22
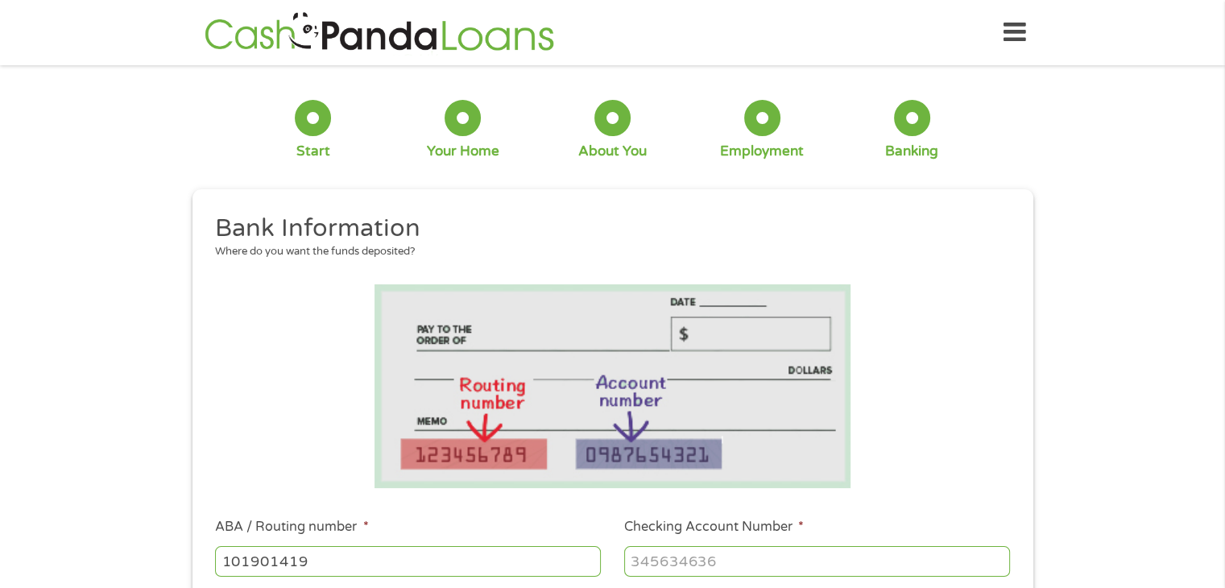
click at [630, 552] on input "Checking Account Number *" at bounding box center [817, 561] width 386 height 31
click at [630, 552] on input "11177" at bounding box center [817, 561] width 386 height 31
drag, startPoint x: 630, startPoint y: 552, endPoint x: 615, endPoint y: 568, distance: 21.7
click at [615, 568] on li "Checking Account Number * [FINANCIAL_ID] You will need one for a loan." at bounding box center [817, 559] width 409 height 84
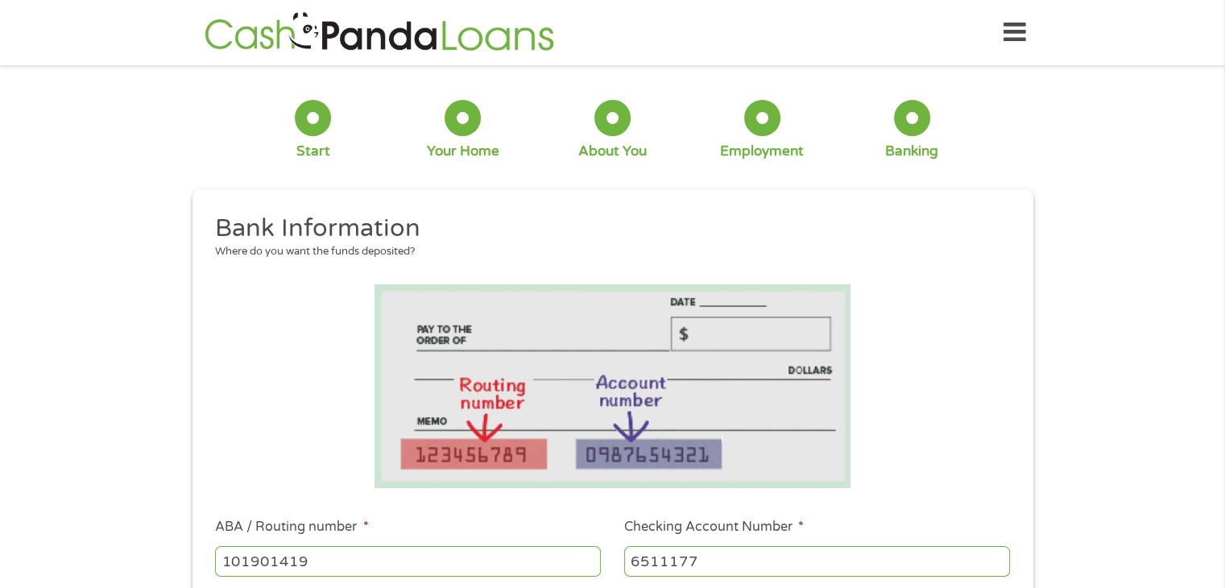
click at [708, 562] on input "6511177" at bounding box center [817, 561] width 386 height 31
type input "651117765"
click at [649, 564] on input "651117765" at bounding box center [817, 561] width 386 height 31
click at [649, 564] on input "Checking Account Number *" at bounding box center [817, 561] width 386 height 31
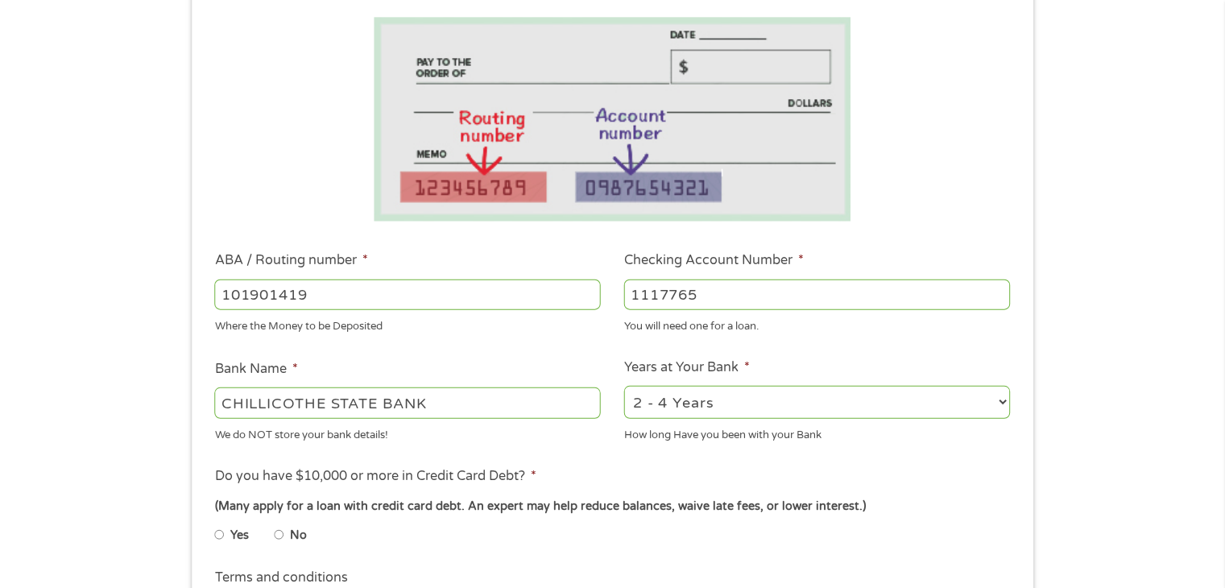
scroll to position [267, 0]
type input "1117765"
click at [1004, 405] on select "2 - 4 Years 6 - 12 Months 1 - 2 Years Over 4 Years" at bounding box center [817, 402] width 386 height 33
click at [1144, 396] on div "1 Start 2 Your Home 3 About You 4 Employment 5 Banking 6 This field is hidden w…" at bounding box center [612, 321] width 1225 height 1022
click at [1001, 403] on select "2 - 4 Years 6 - 12 Months 1 - 2 Years Over 4 Years" at bounding box center [817, 402] width 386 height 33
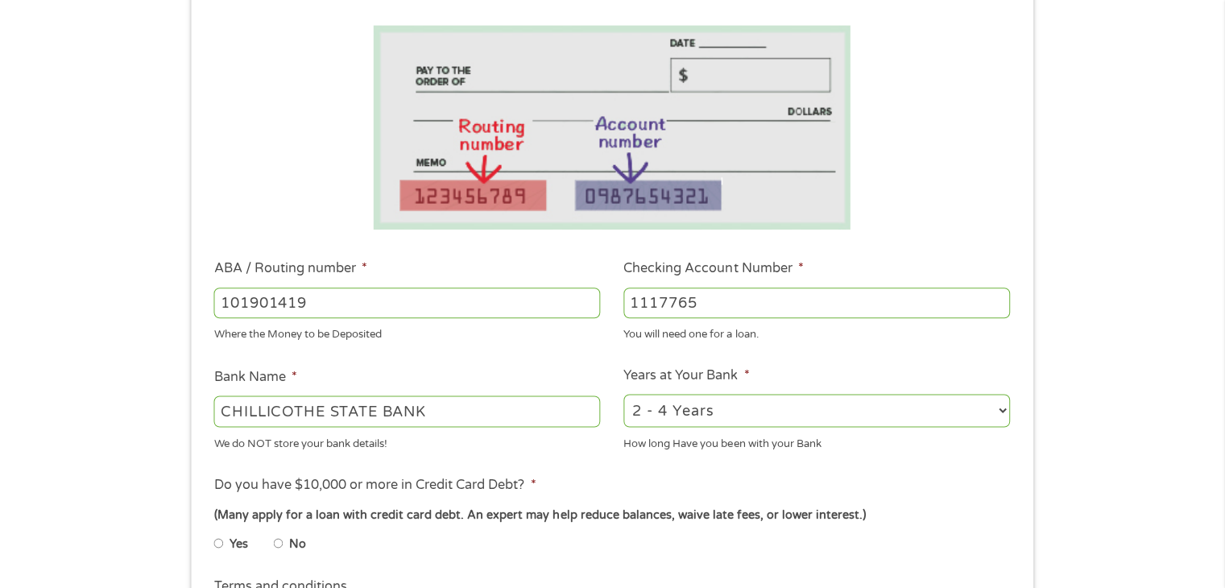
scroll to position [259, 0]
click at [1001, 405] on select "2 - 4 Years 6 - 12 Months 1 - 2 Years Over 4 Years" at bounding box center [817, 409] width 386 height 33
select select "24months"
click at [624, 393] on select "2 - 4 Years 6 - 12 Months 1 - 2 Years Over 4 Years" at bounding box center [817, 409] width 386 height 33
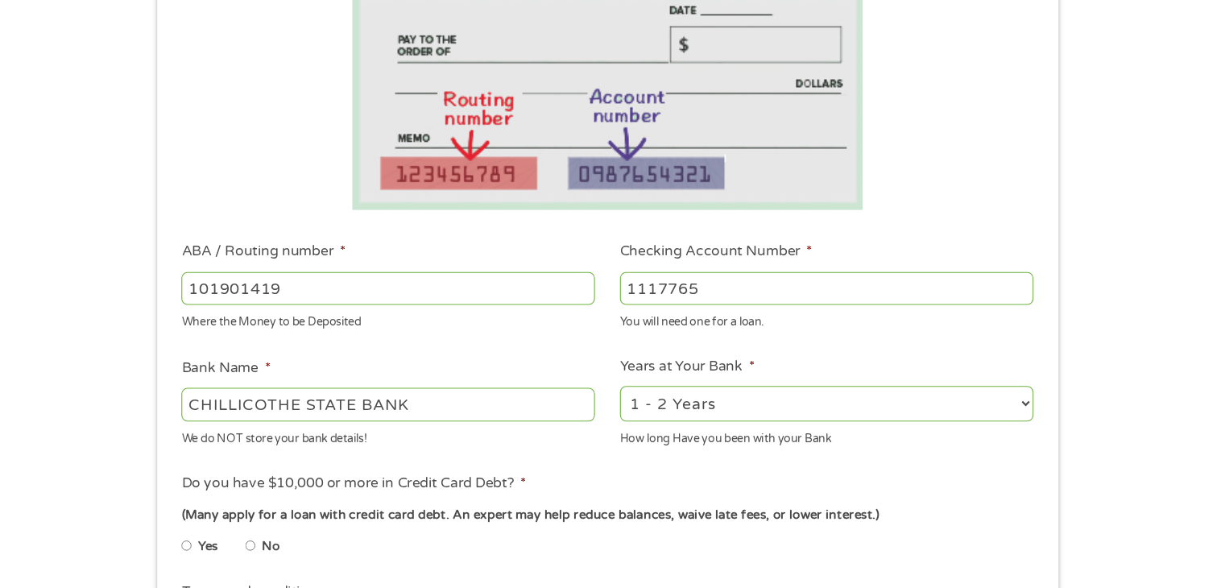
click at [280, 540] on input "No" at bounding box center [280, 542] width 10 height 26
radio input "true"
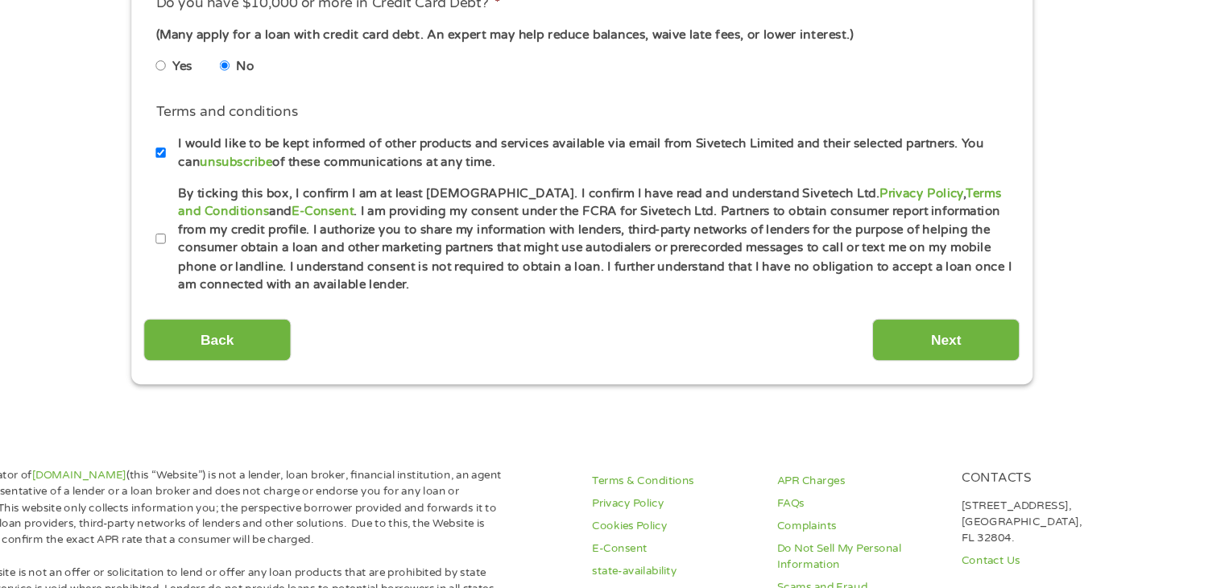
scroll to position [707, 0]
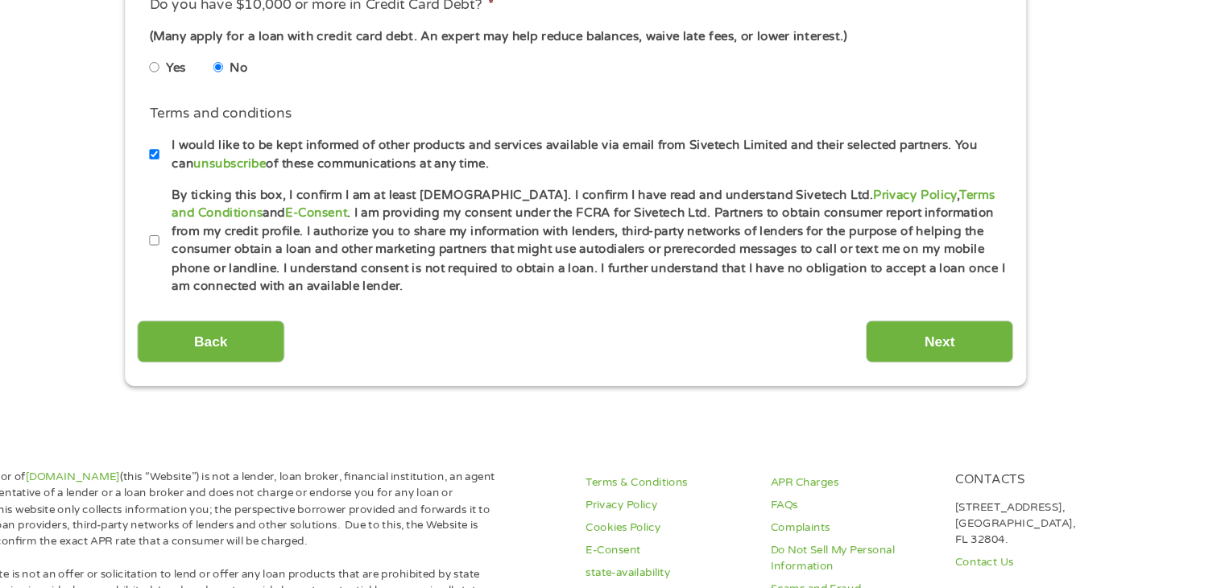
click at [215, 251] on input "By ticking this box, I confirm I am at least [DEMOGRAPHIC_DATA]. I confirm I ha…" at bounding box center [220, 256] width 10 height 26
checkbox input "true"
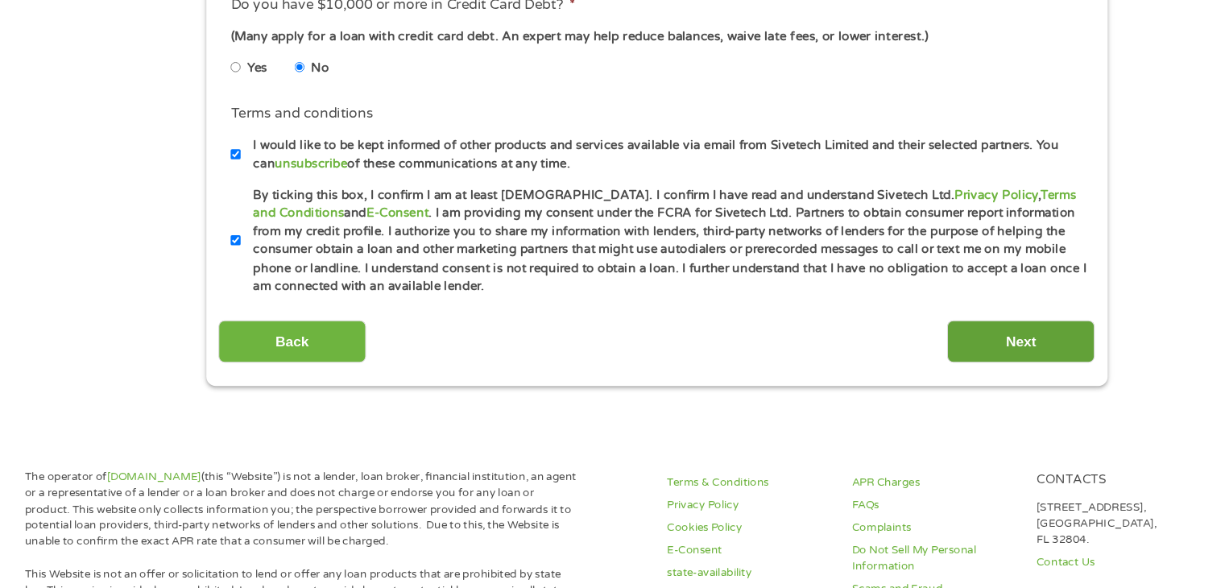
click at [930, 348] on input "Next" at bounding box center [953, 349] width 138 height 39
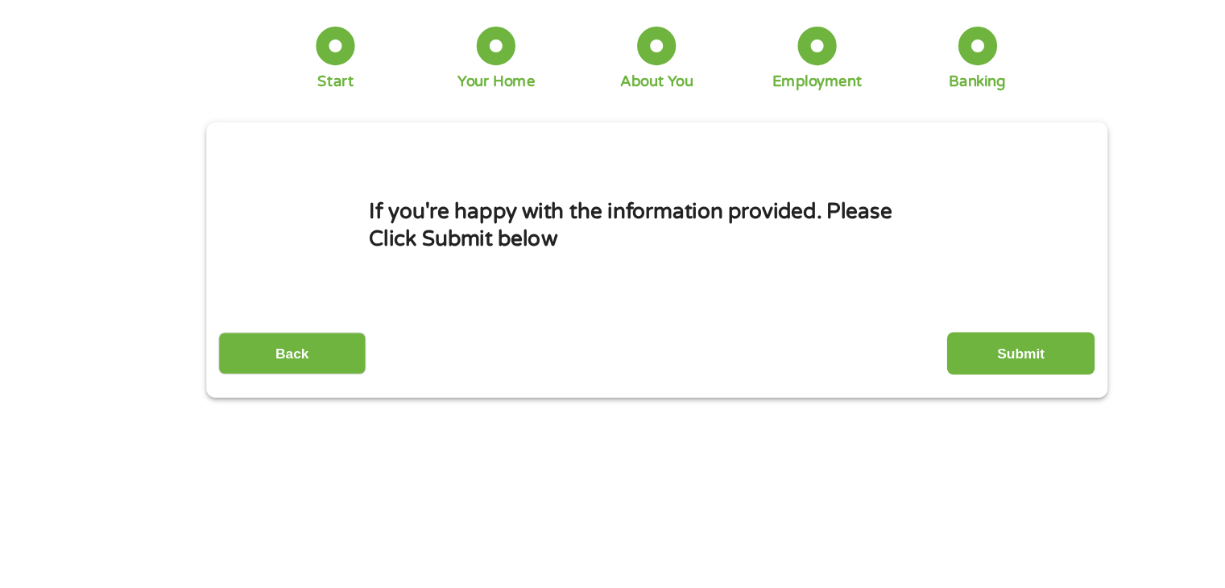
scroll to position [0, 0]
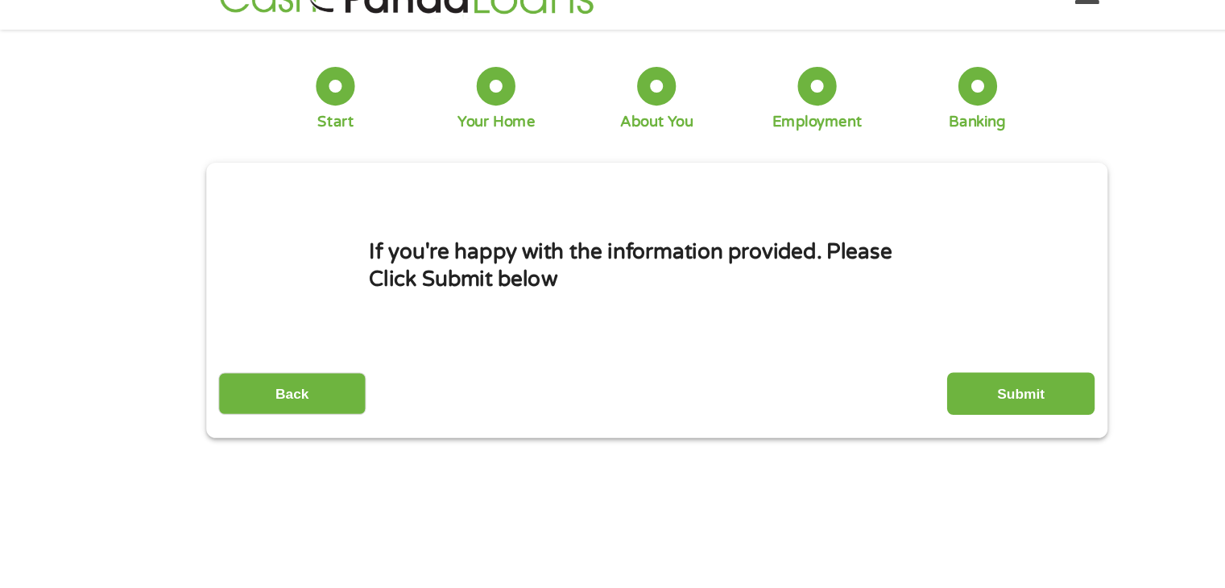
click at [930, 348] on section "1 Start 2 Your Home 3 About You 4 Employment 5 Banking 6 This field is hidden w…" at bounding box center [612, 273] width 1225 height 404
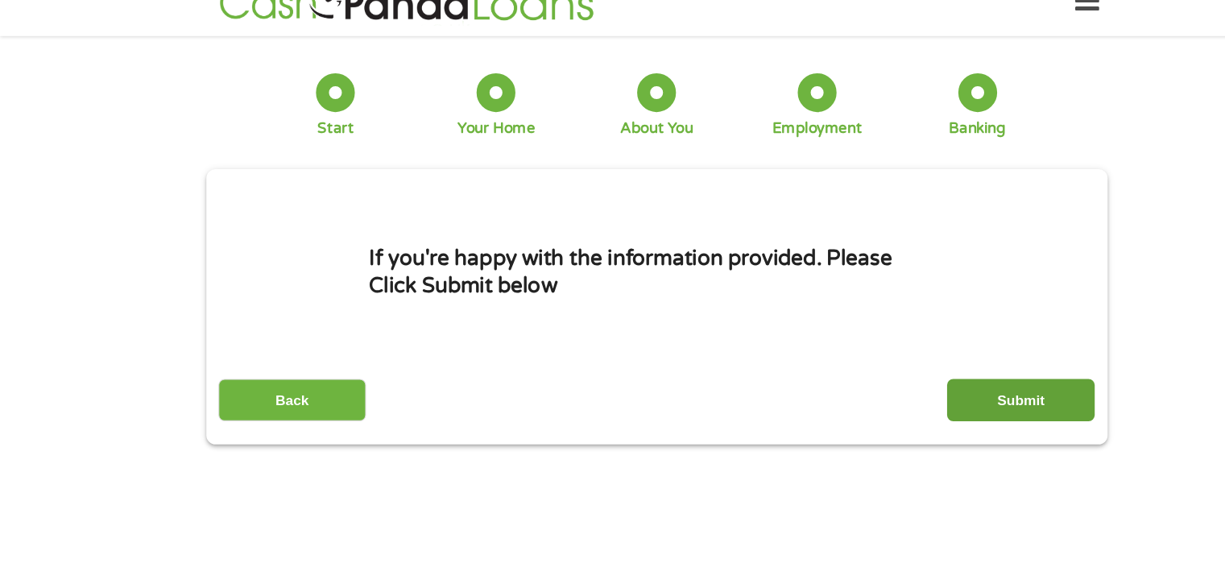
click at [940, 402] on input "Submit" at bounding box center [953, 404] width 138 height 39
